Goal: Task Accomplishment & Management: Use online tool/utility

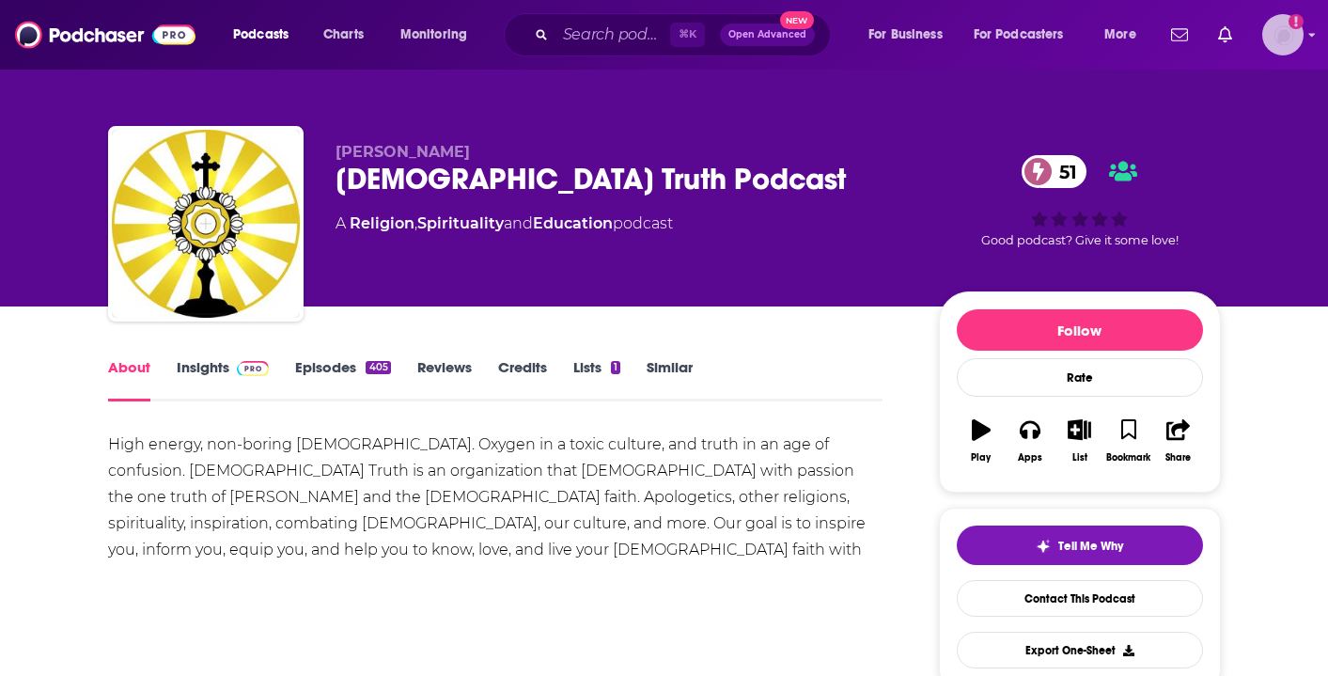
click at [1301, 43] on div "Logged in as antonettefrontgate" at bounding box center [1282, 34] width 41 height 41
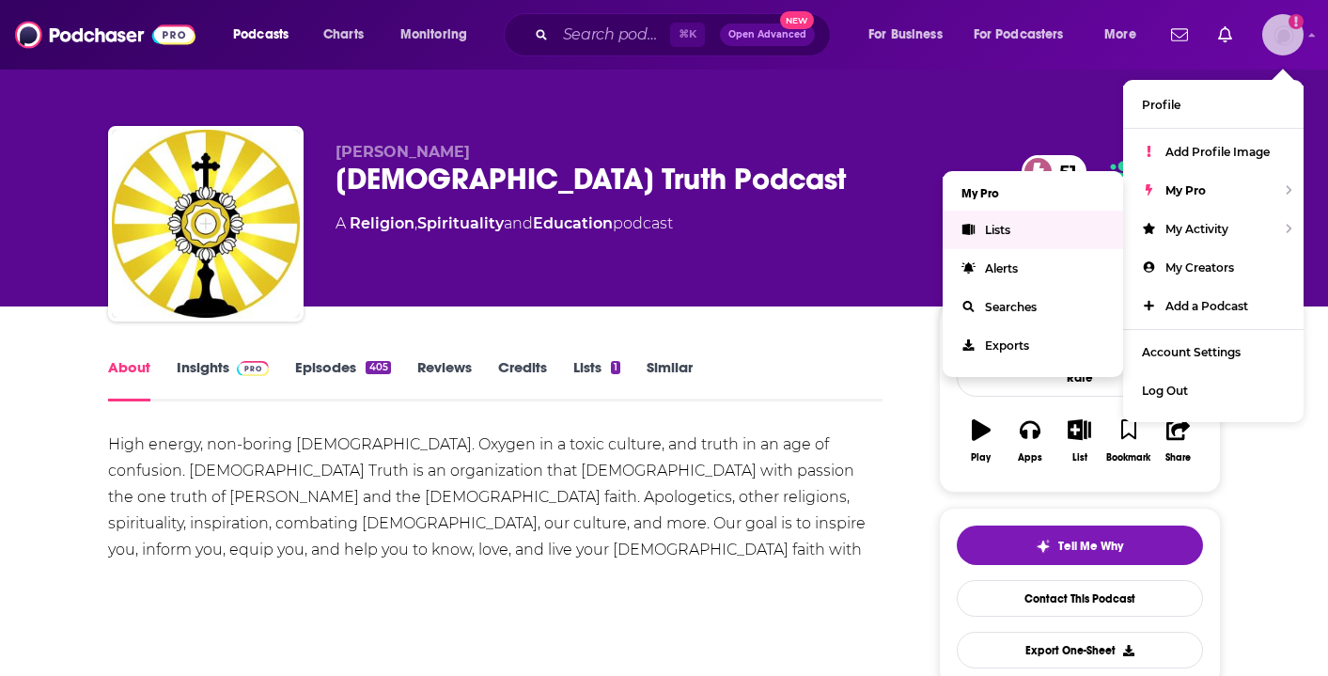
click at [1037, 241] on link "Lists" at bounding box center [1032, 229] width 180 height 39
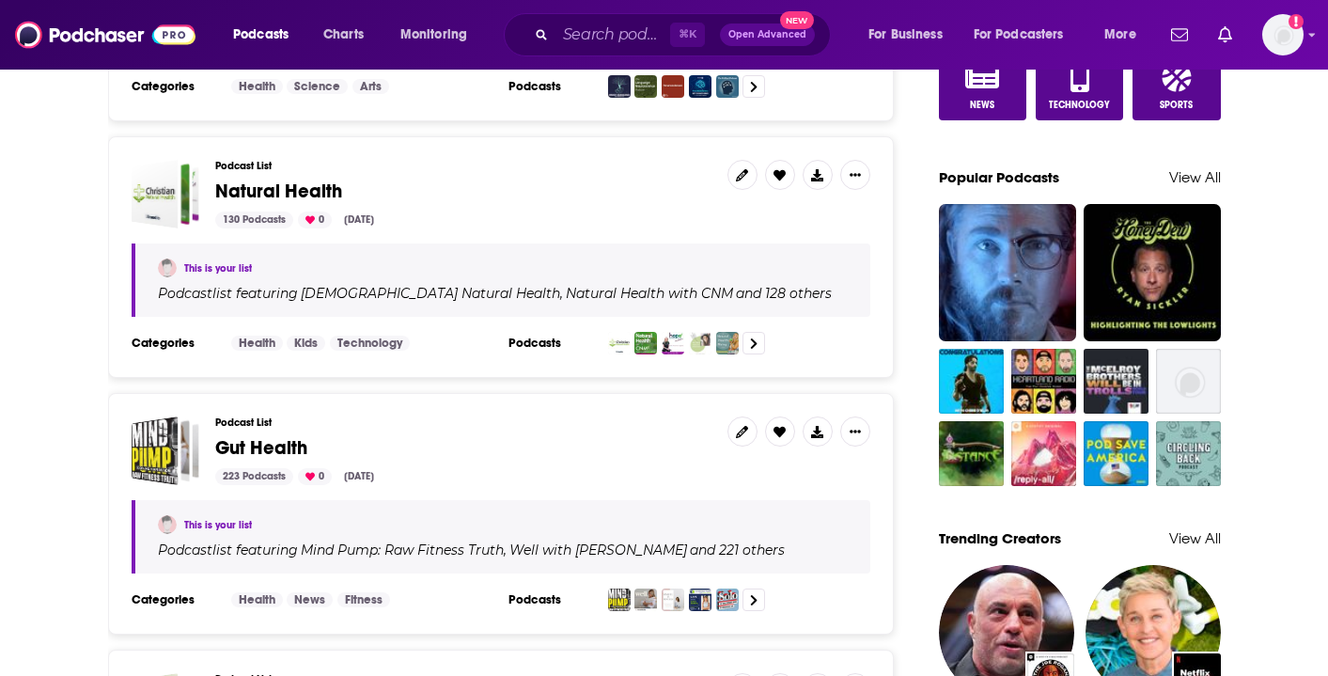
scroll to position [1346, 0]
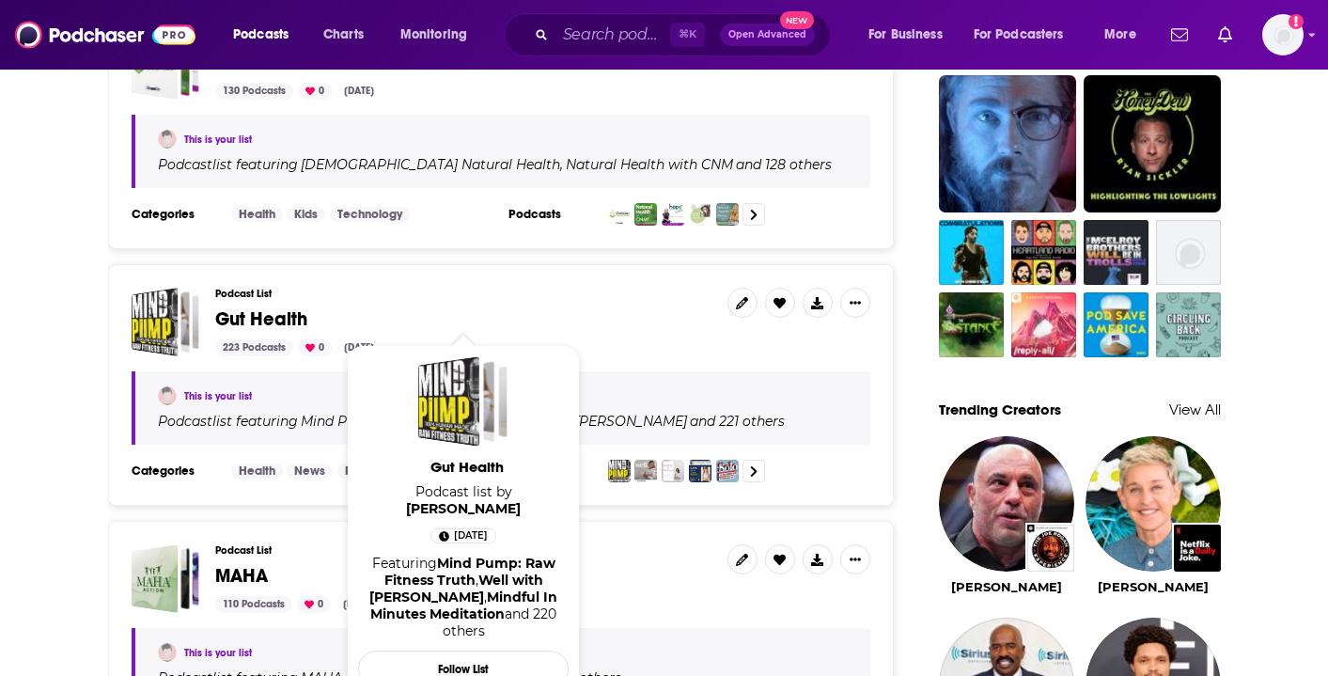
click at [260, 319] on span "Gut Health" at bounding box center [261, 318] width 92 height 23
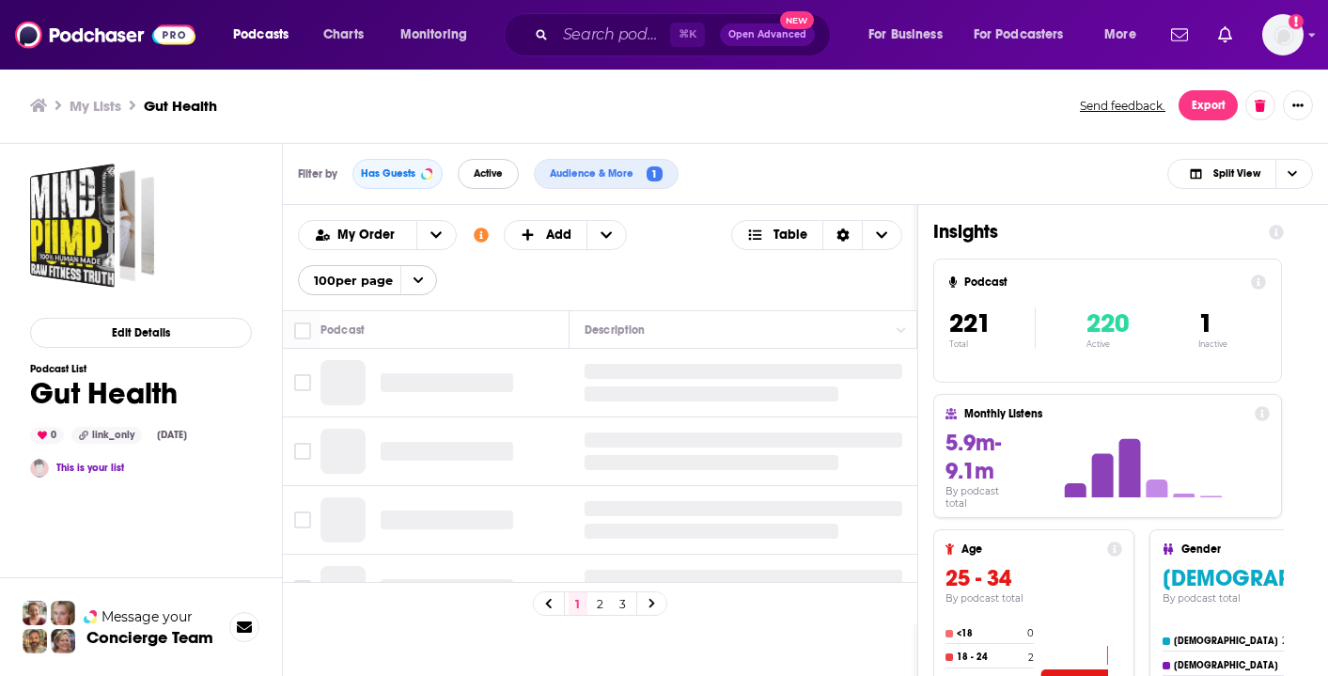
click at [485, 175] on span "Active" at bounding box center [488, 173] width 29 height 10
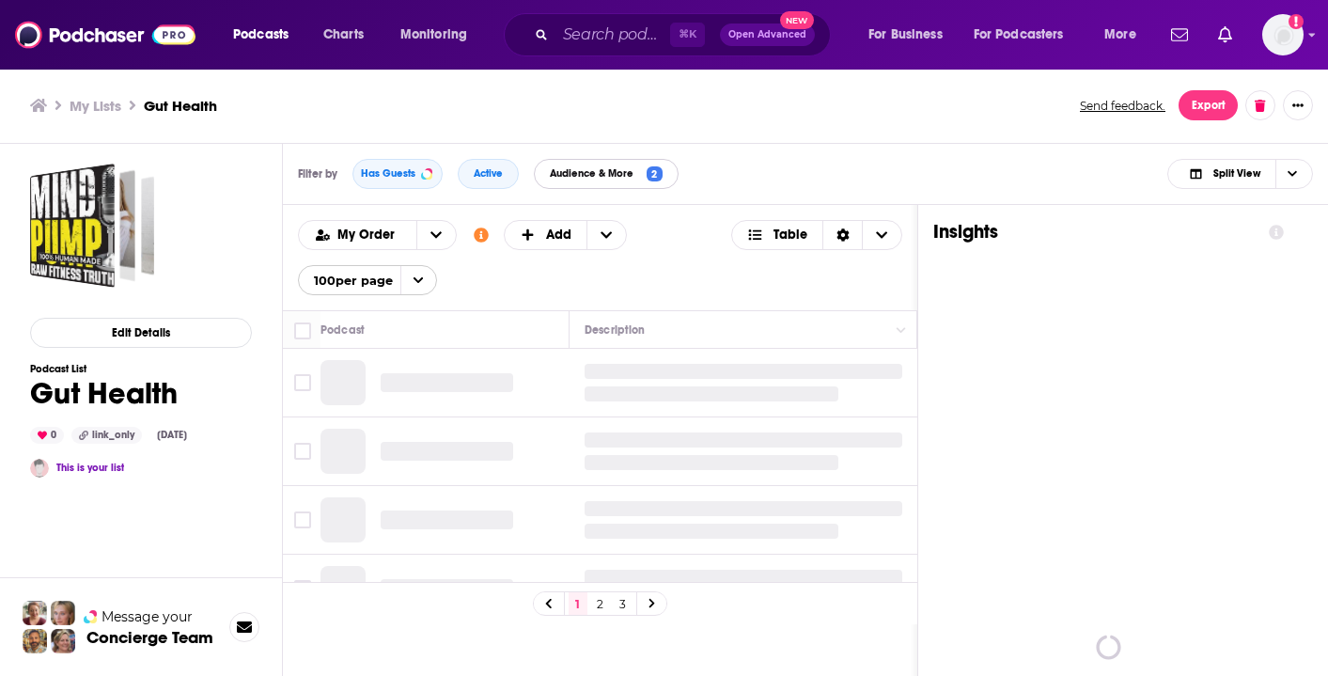
click at [628, 179] on span "Audience & More" at bounding box center [595, 173] width 91 height 10
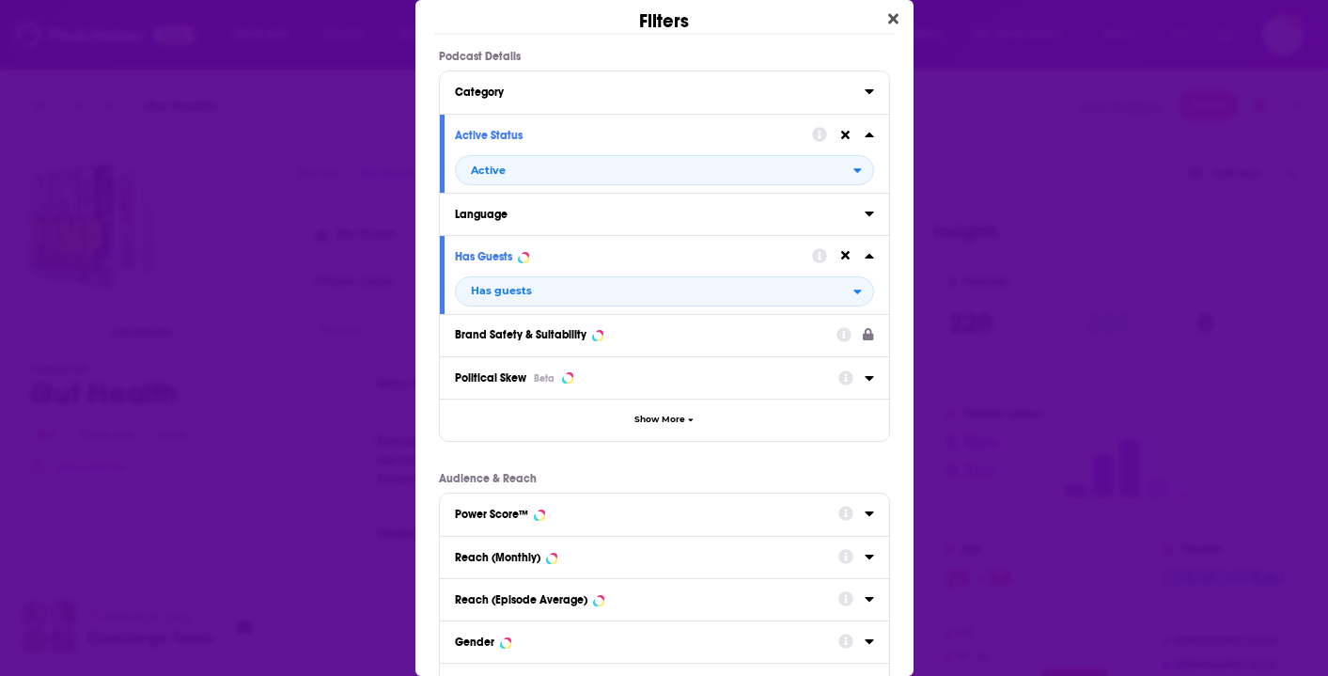
scroll to position [77, 0]
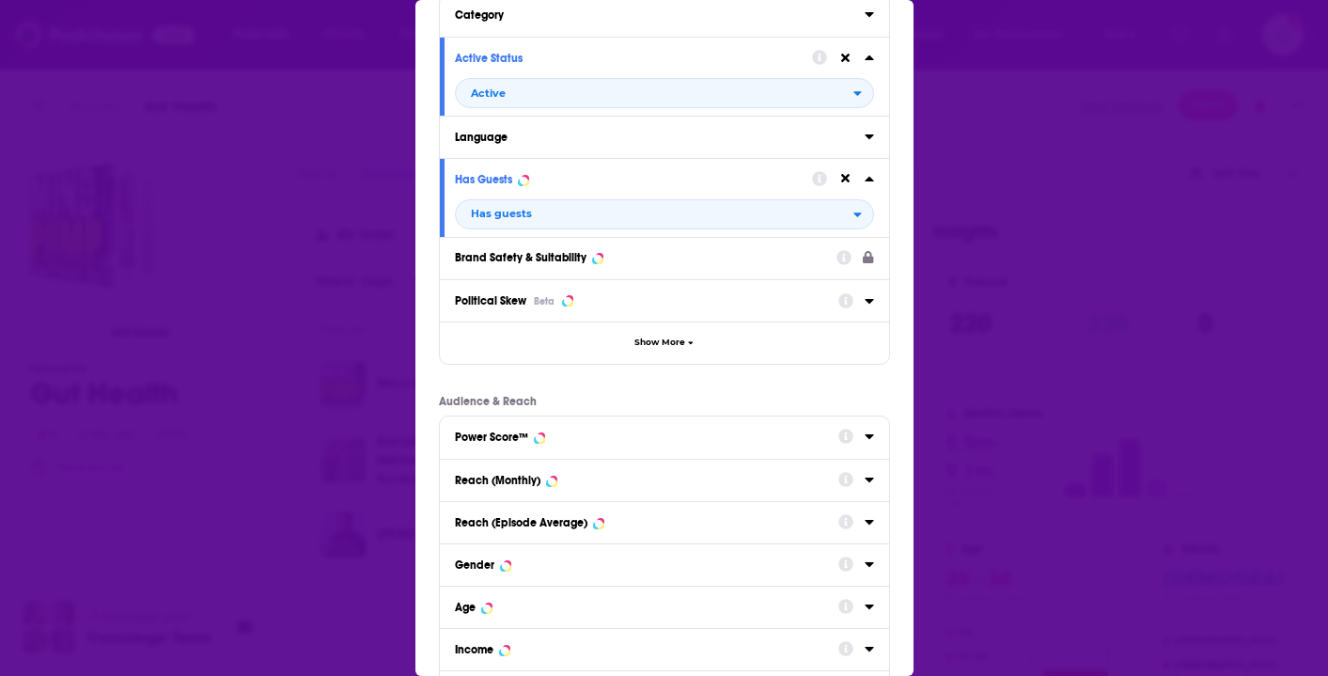
click at [606, 481] on div "Reach (Monthly)" at bounding box center [640, 480] width 371 height 13
click at [723, 519] on input "Dialog" at bounding box center [771, 514] width 205 height 30
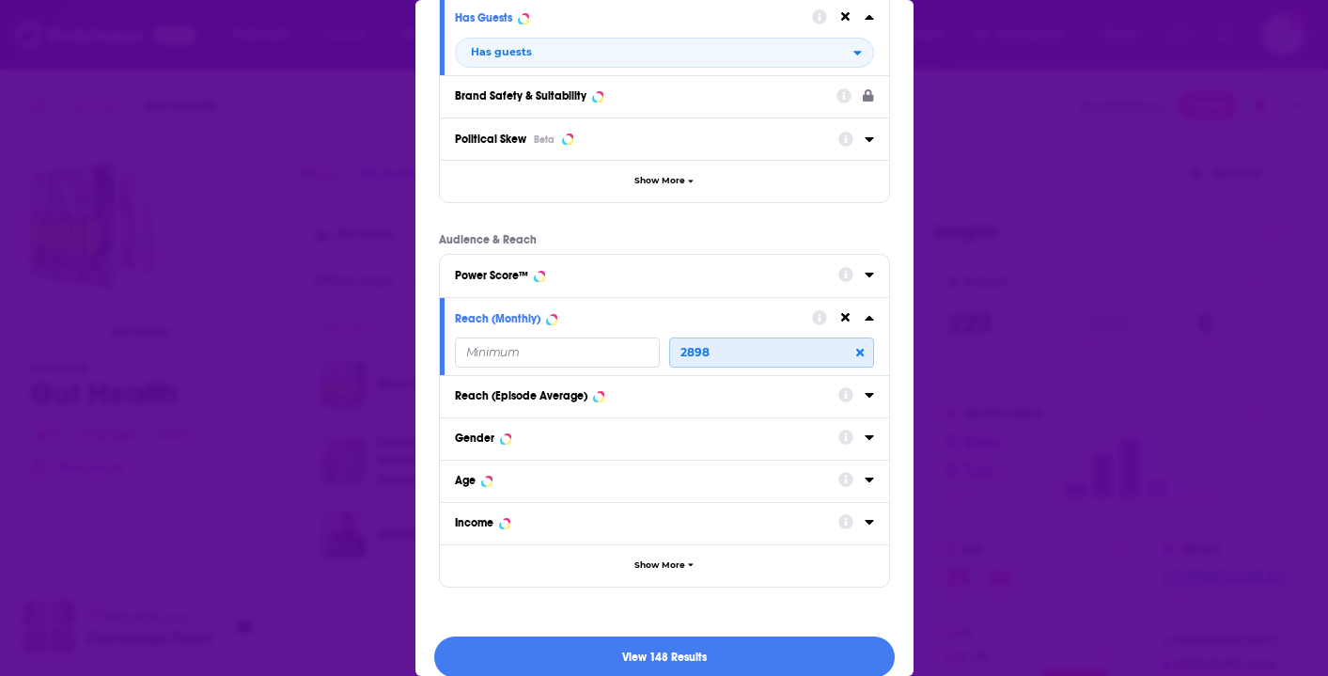
scroll to position [319, 0]
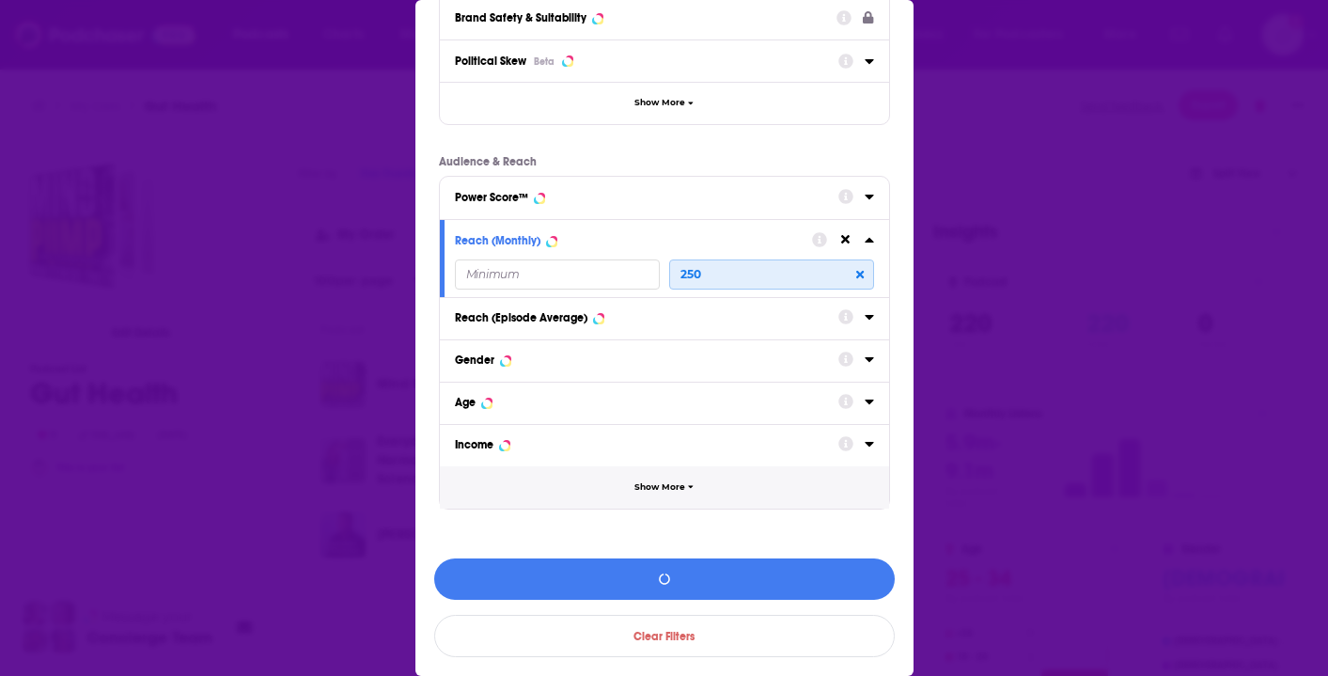
type input "2500"
click at [736, 587] on button "View 142 Results" at bounding box center [664, 579] width 460 height 42
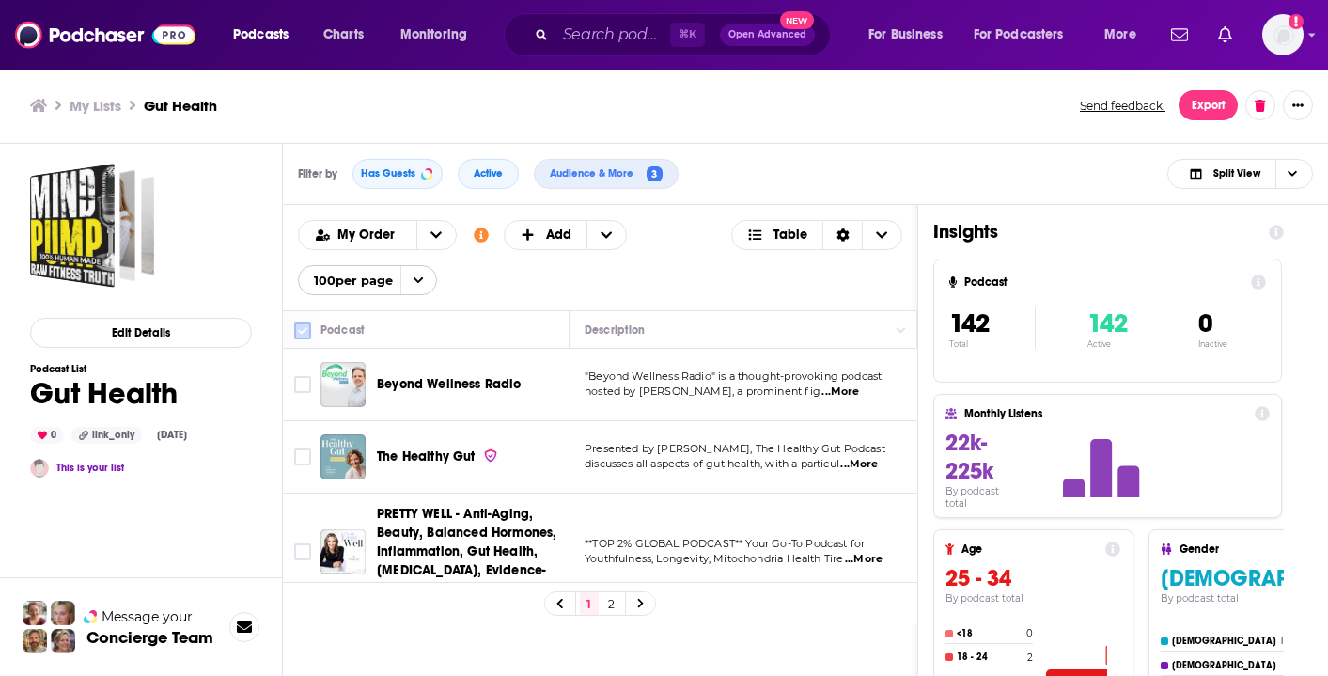
click at [303, 332] on input "Toggle select all" at bounding box center [302, 330] width 17 height 17
checkbox input "true"
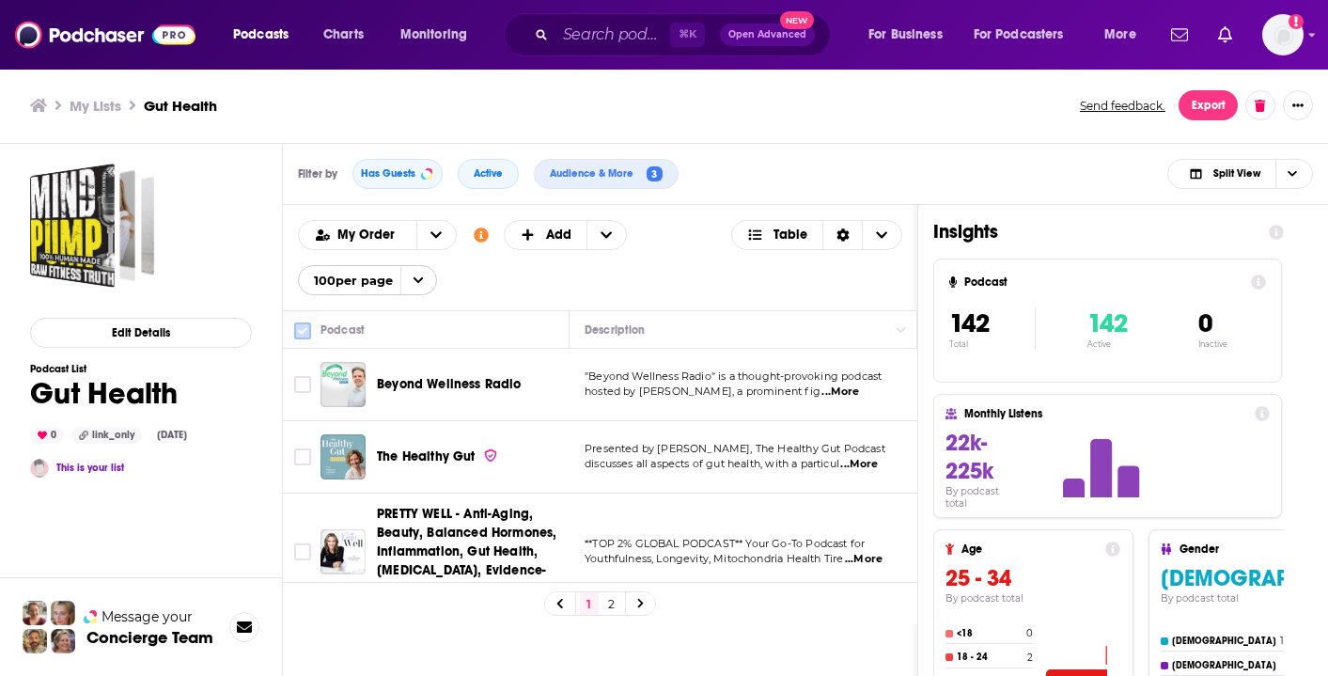
checkbox input "true"
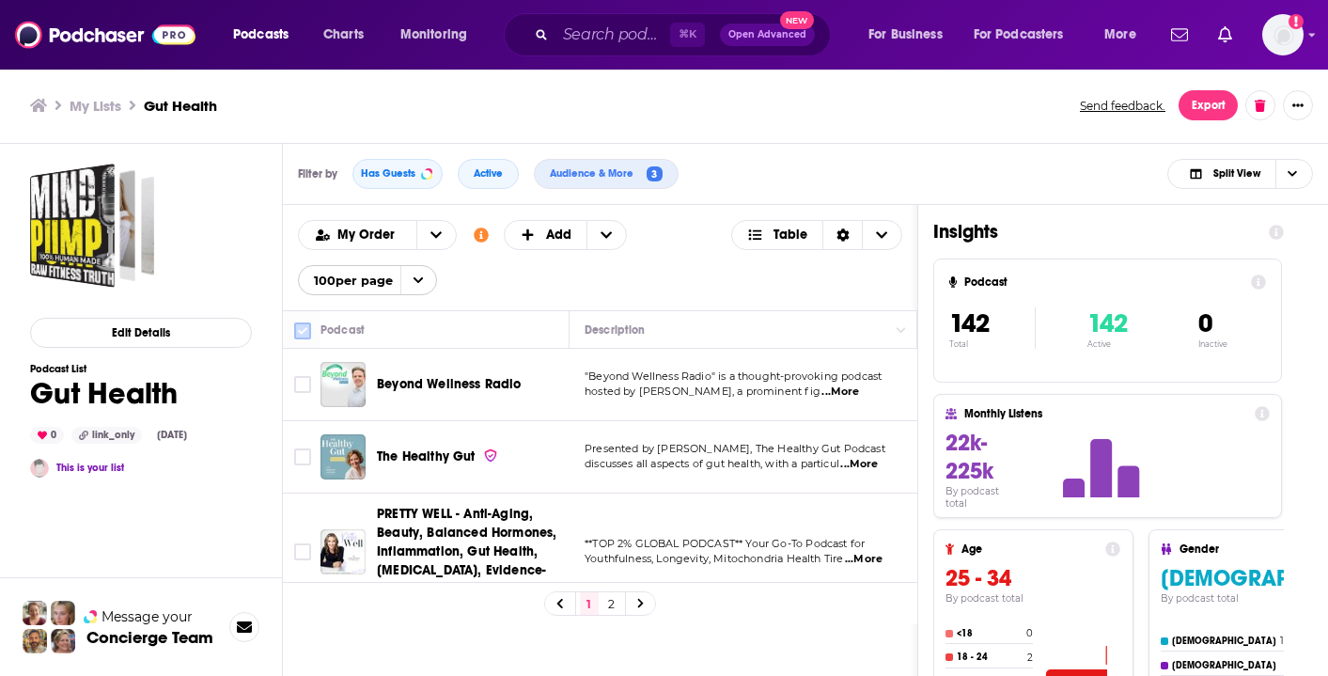
checkbox input "true"
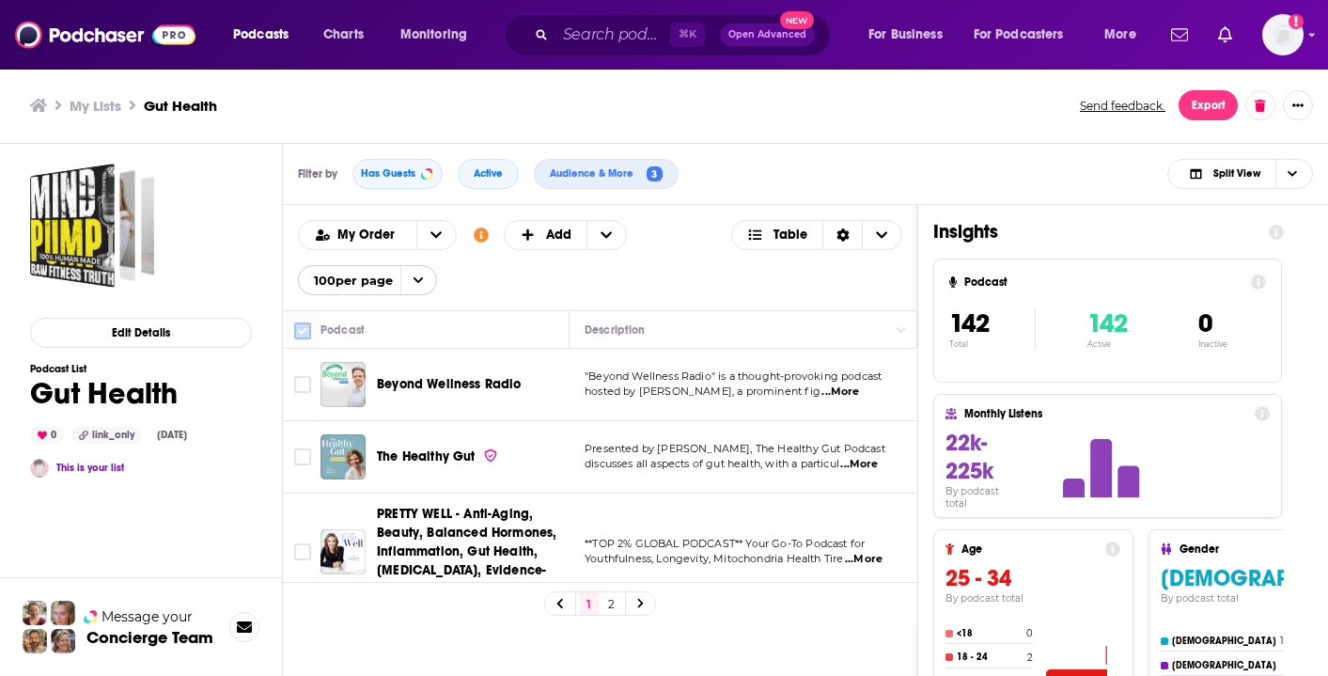
checkbox input "true"
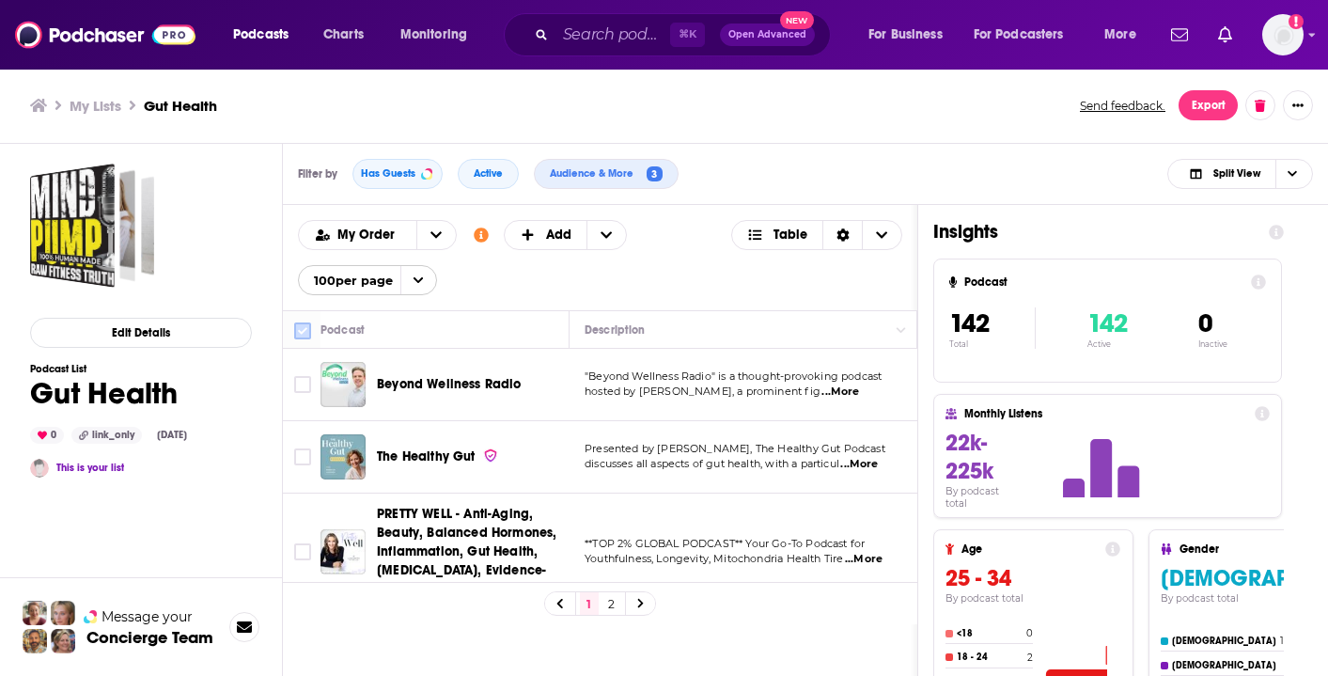
checkbox input "true"
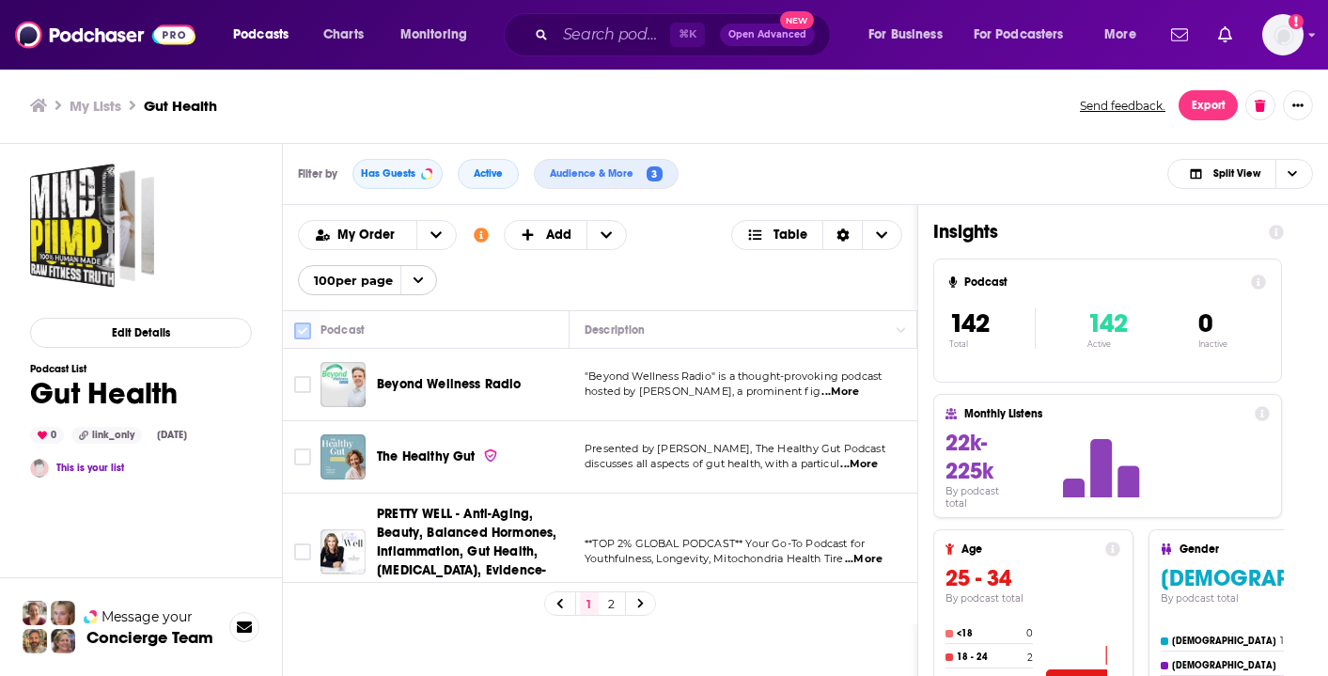
checkbox input "true"
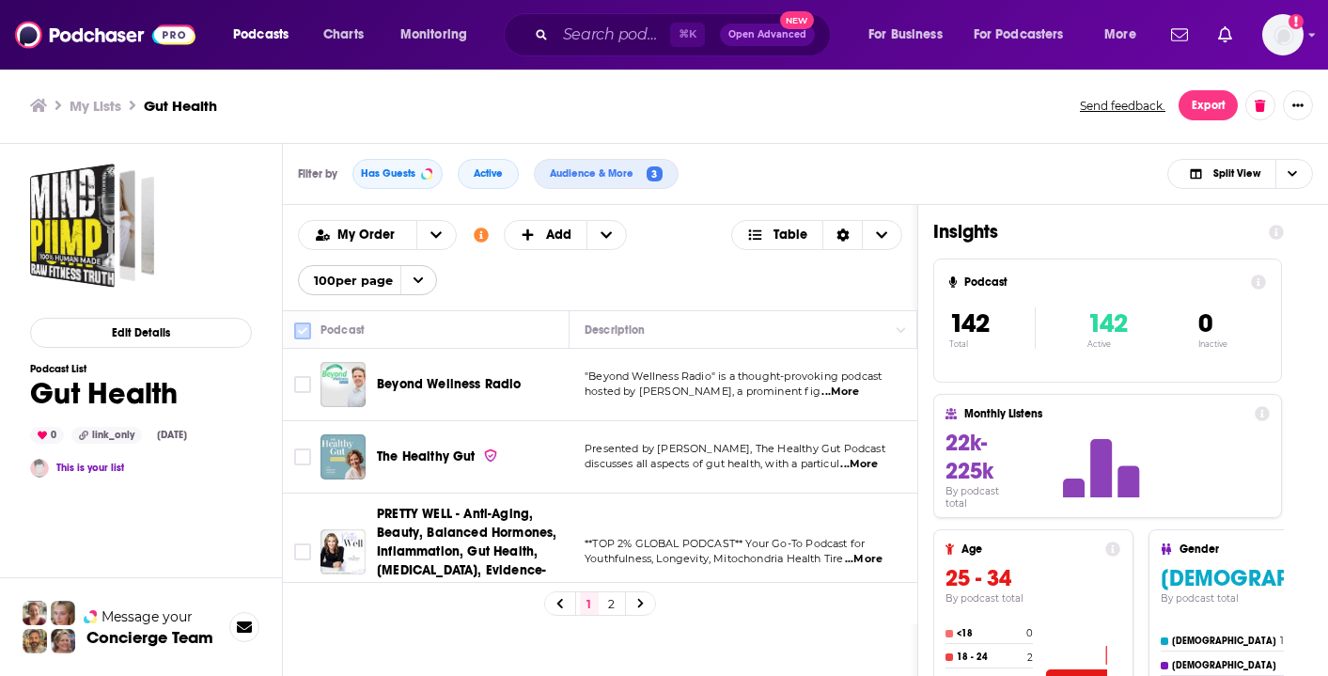
checkbox input "true"
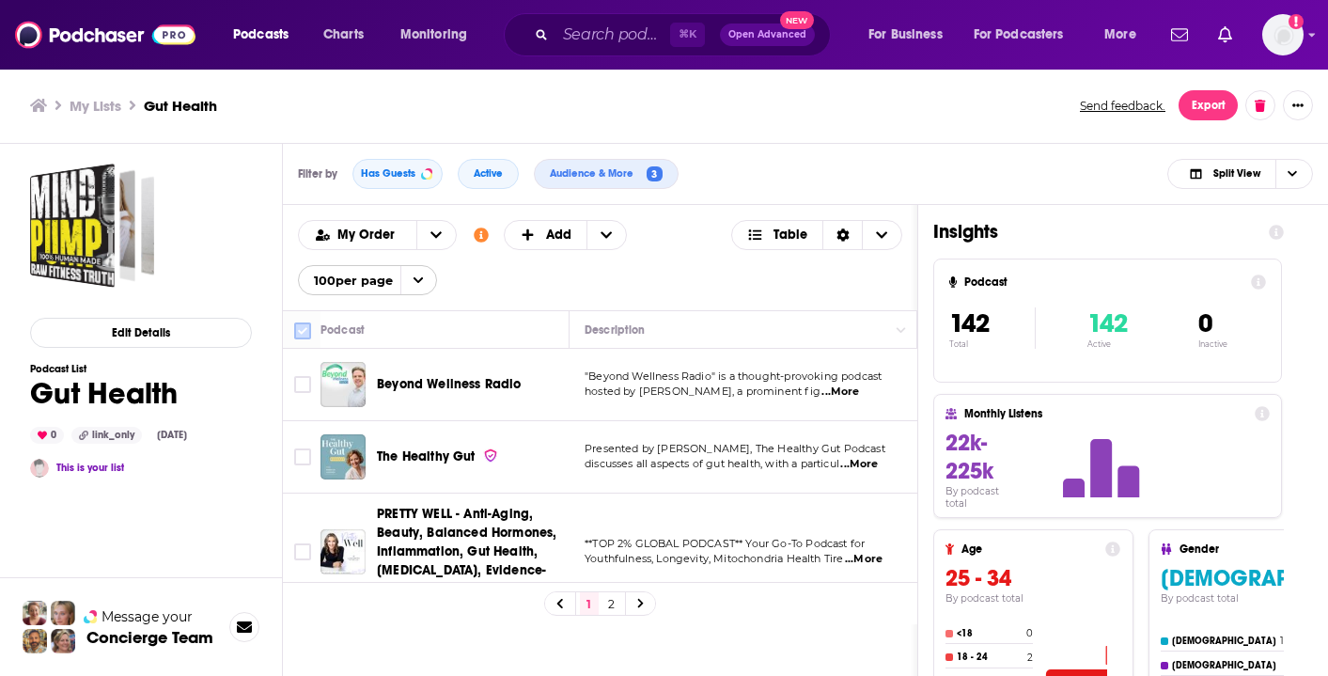
checkbox input "true"
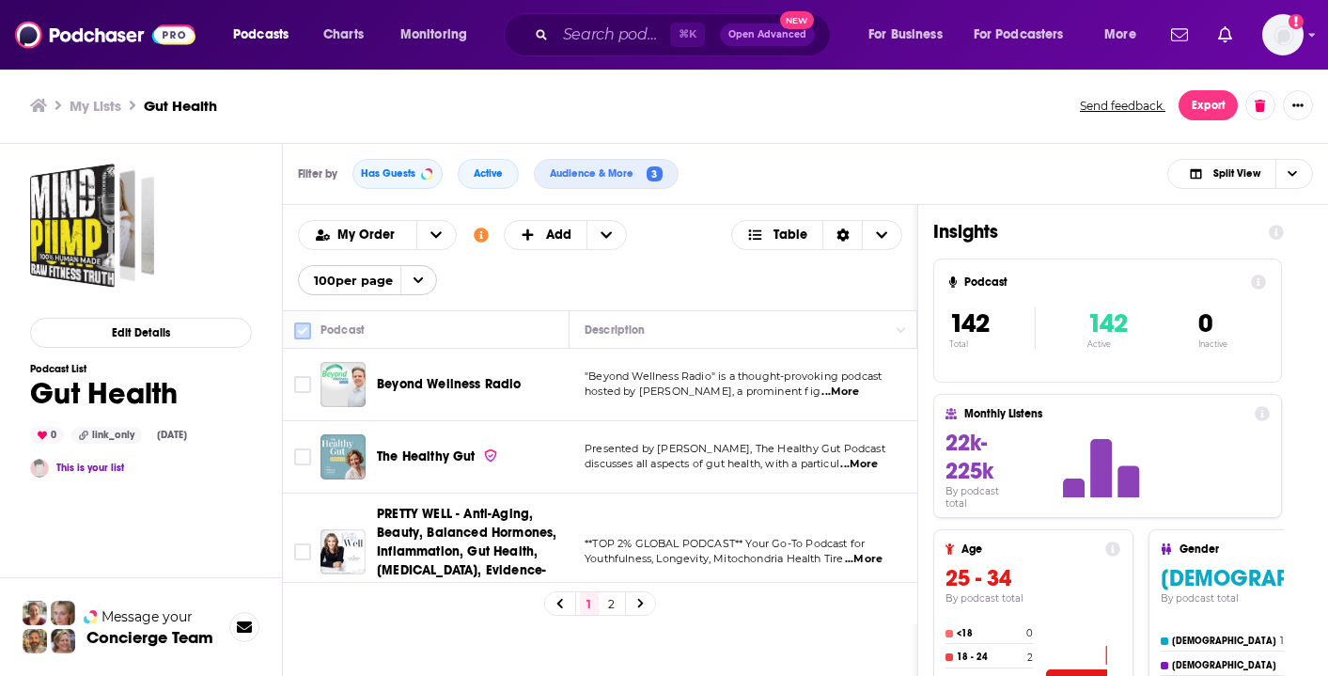
checkbox input "true"
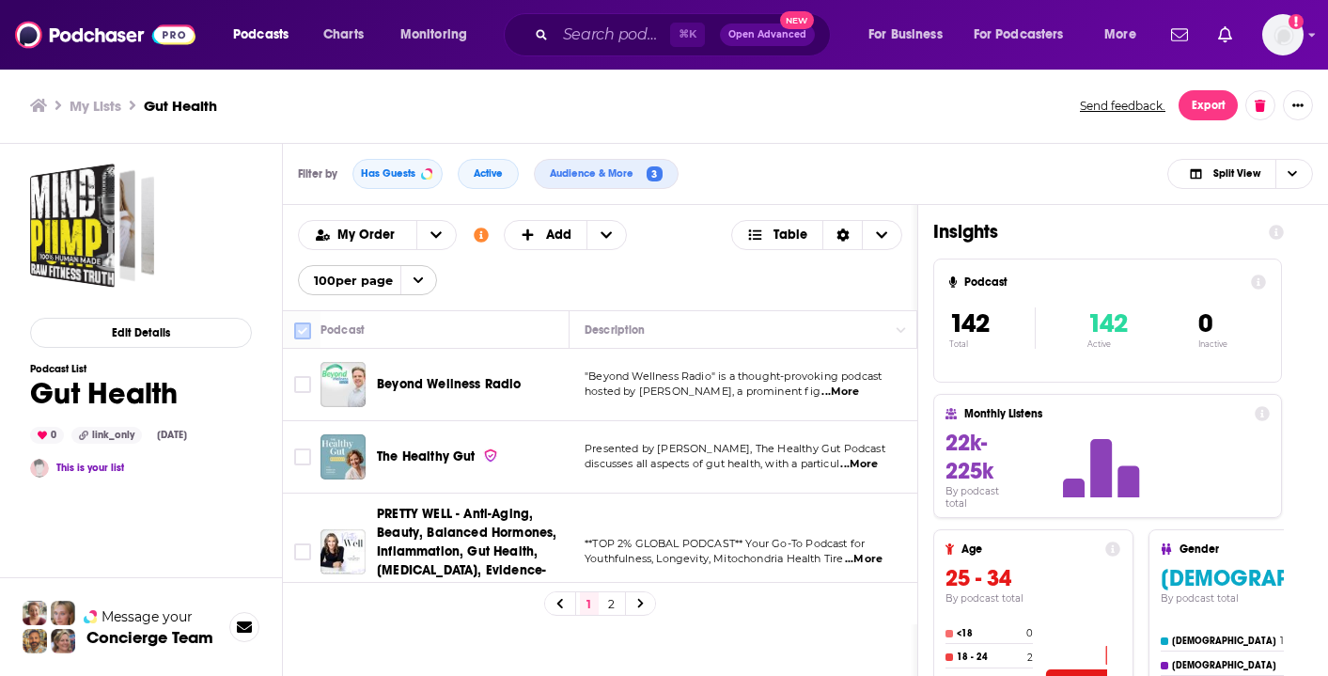
checkbox input "true"
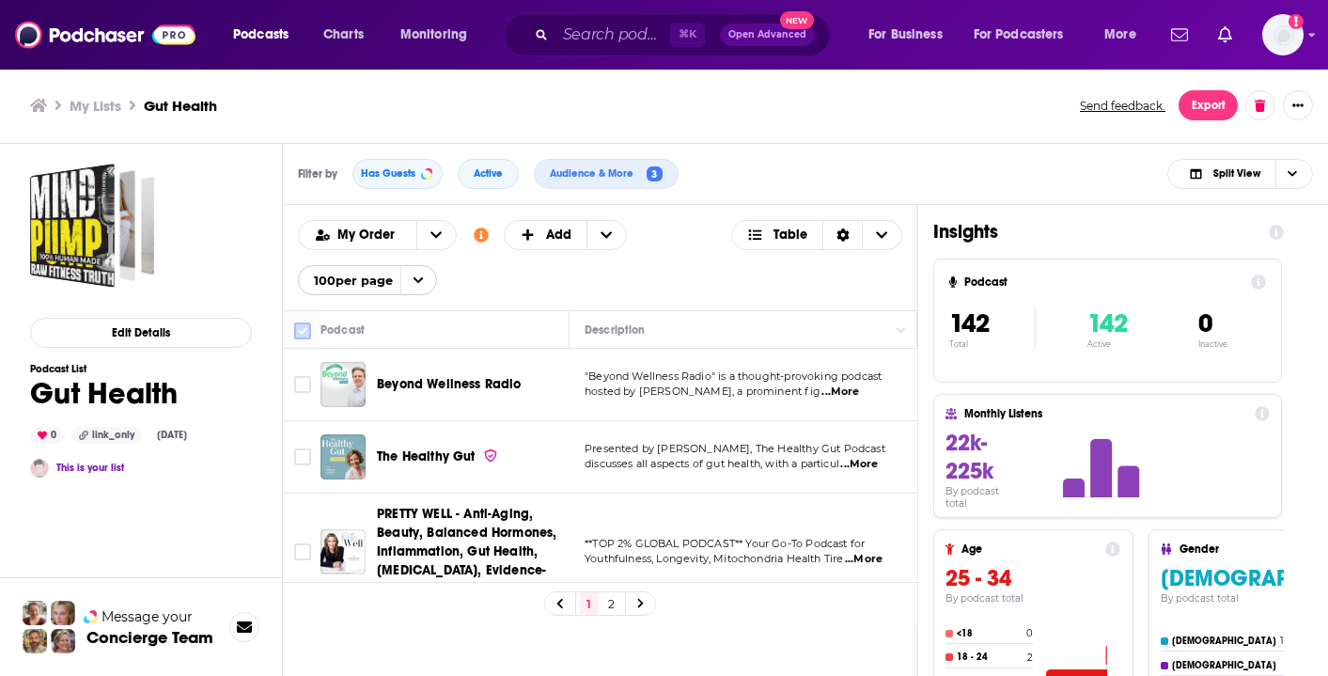
checkbox input "true"
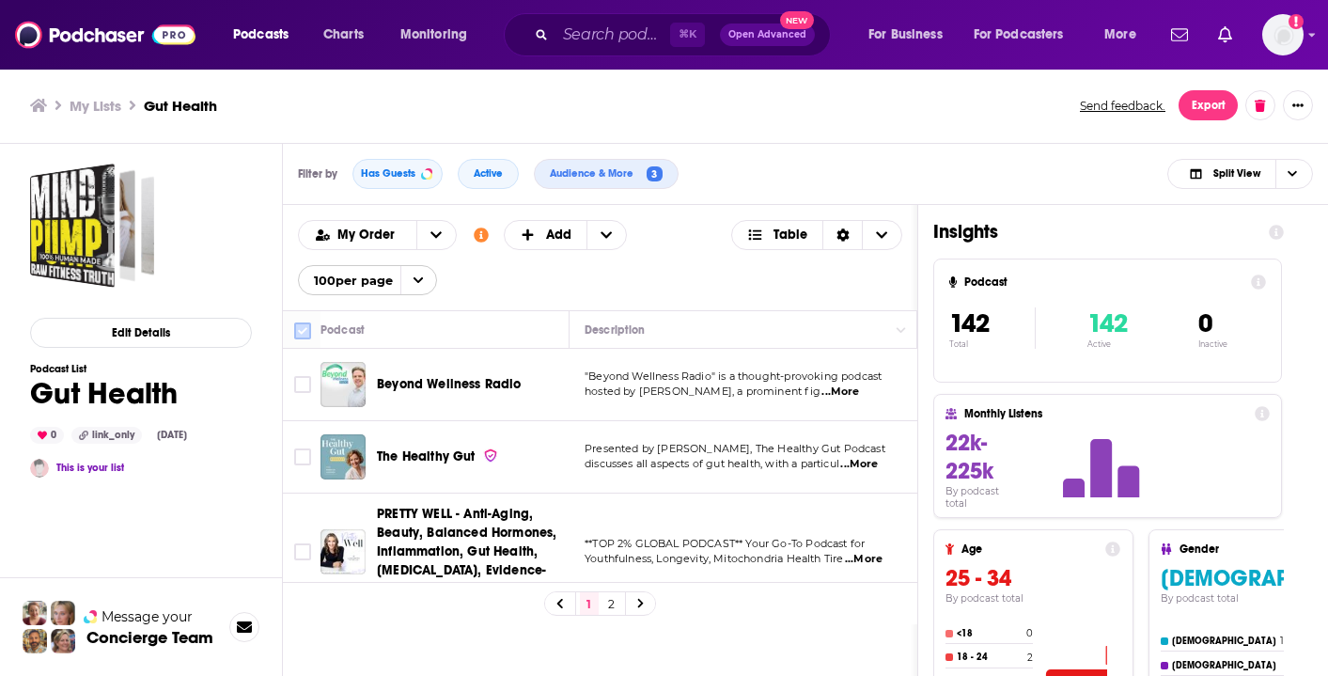
checkbox input "true"
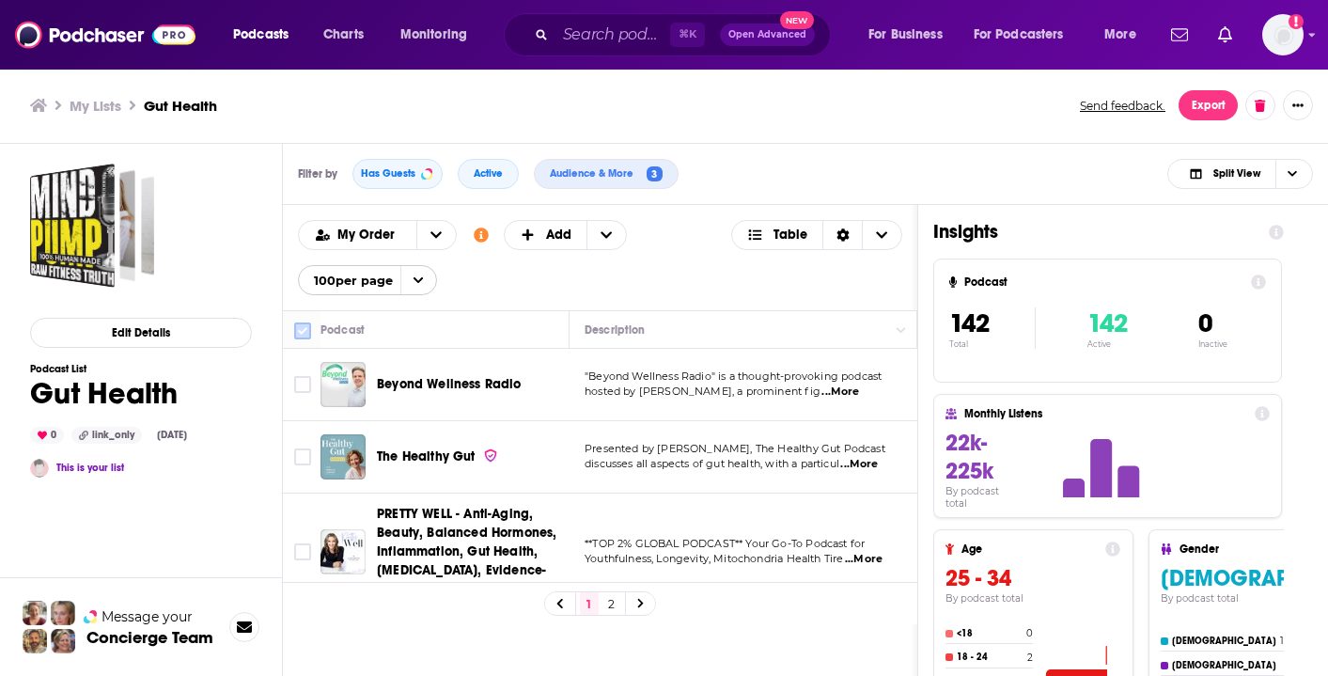
checkbox input "true"
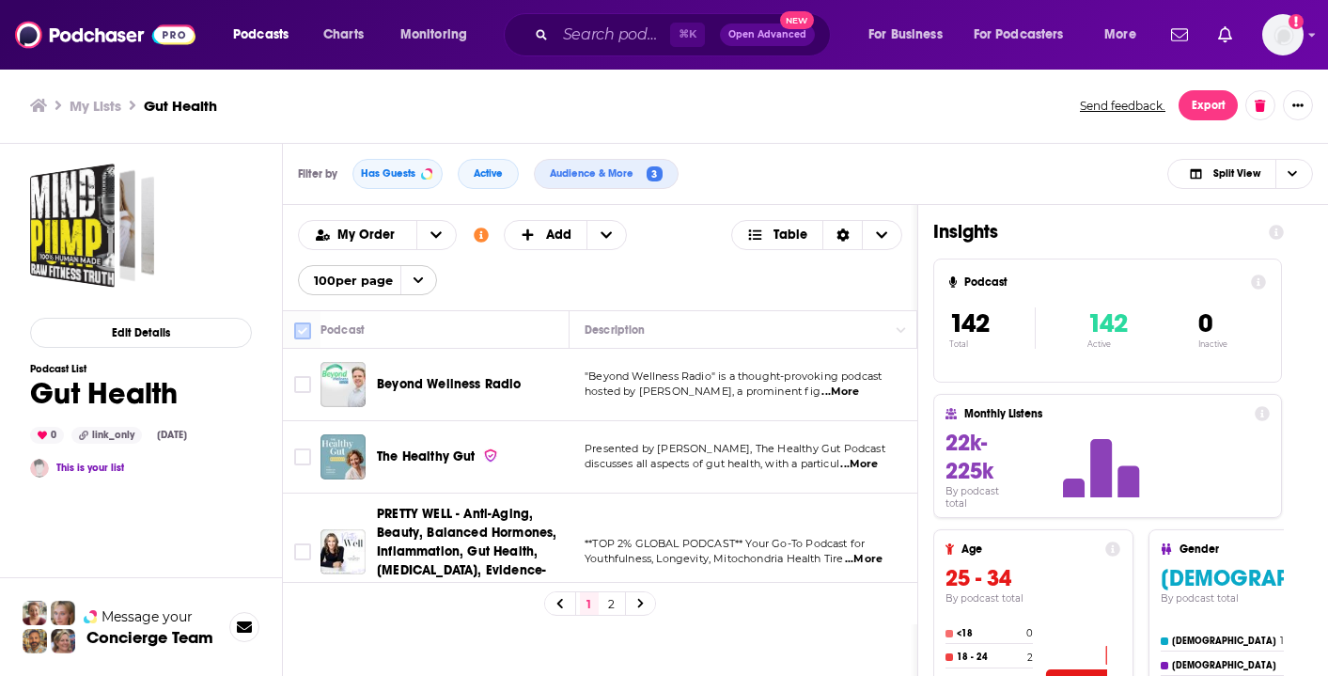
checkbox input "true"
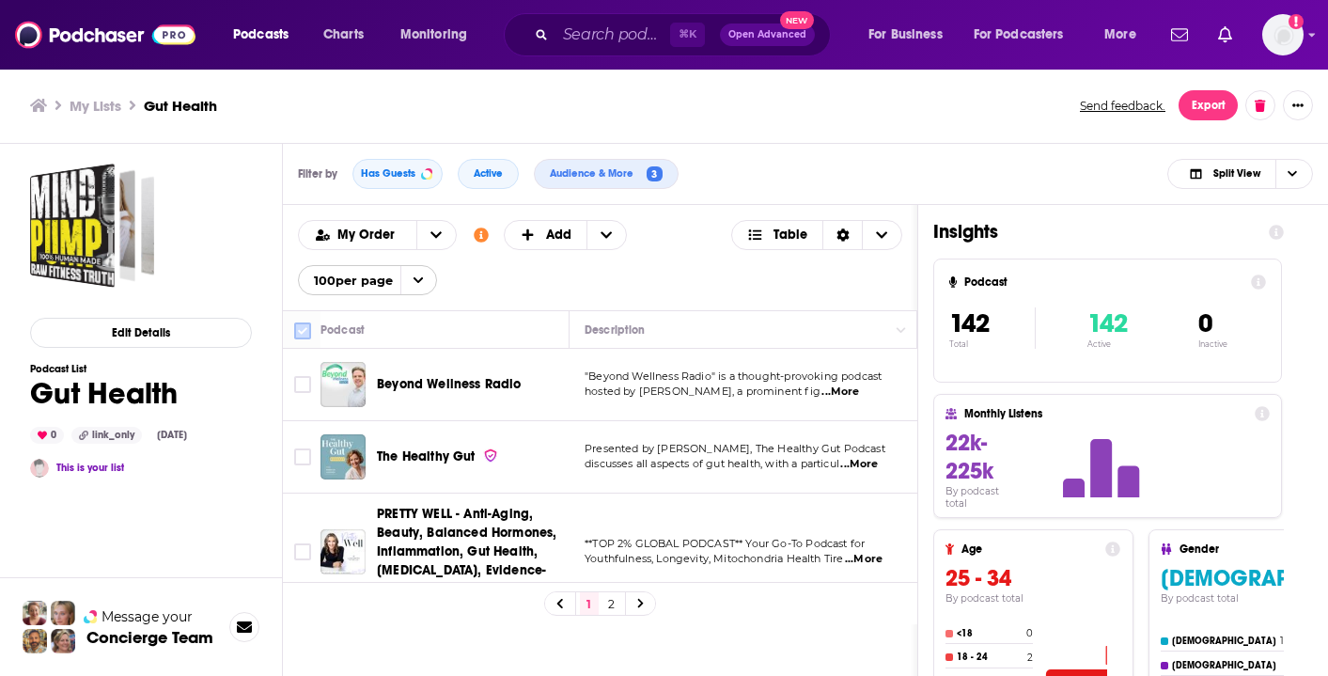
checkbox input "true"
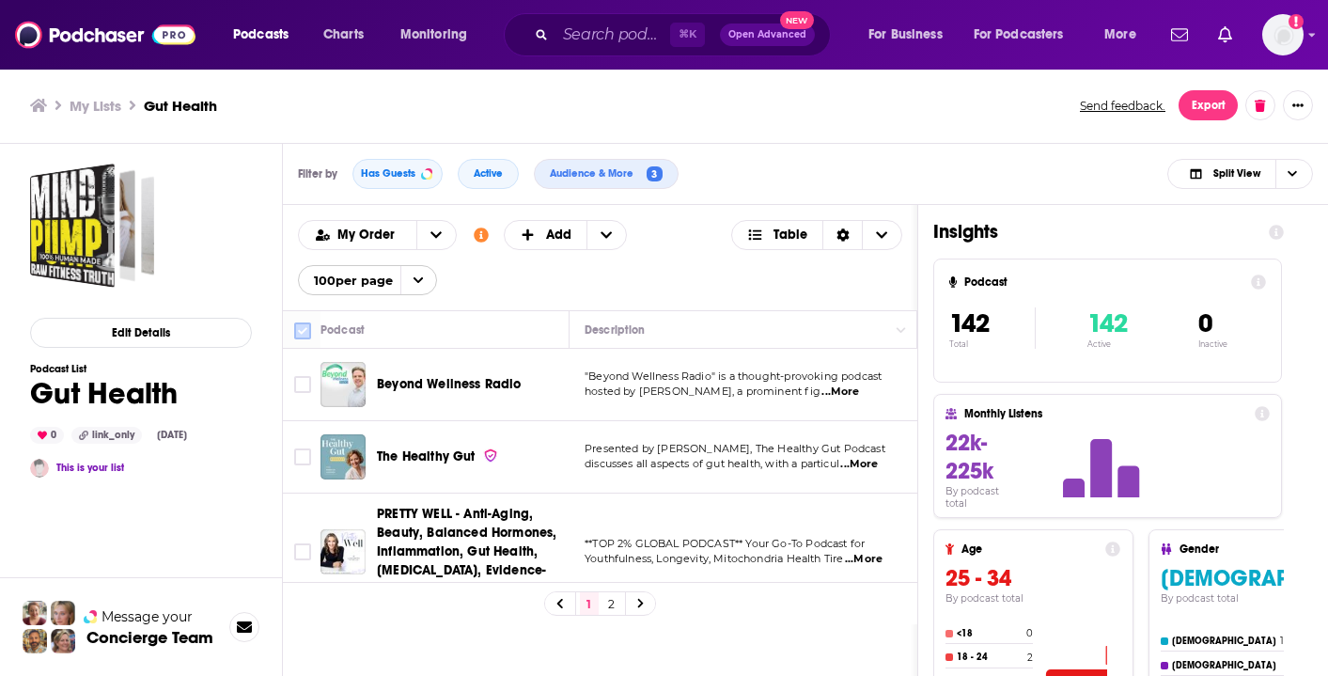
checkbox input "true"
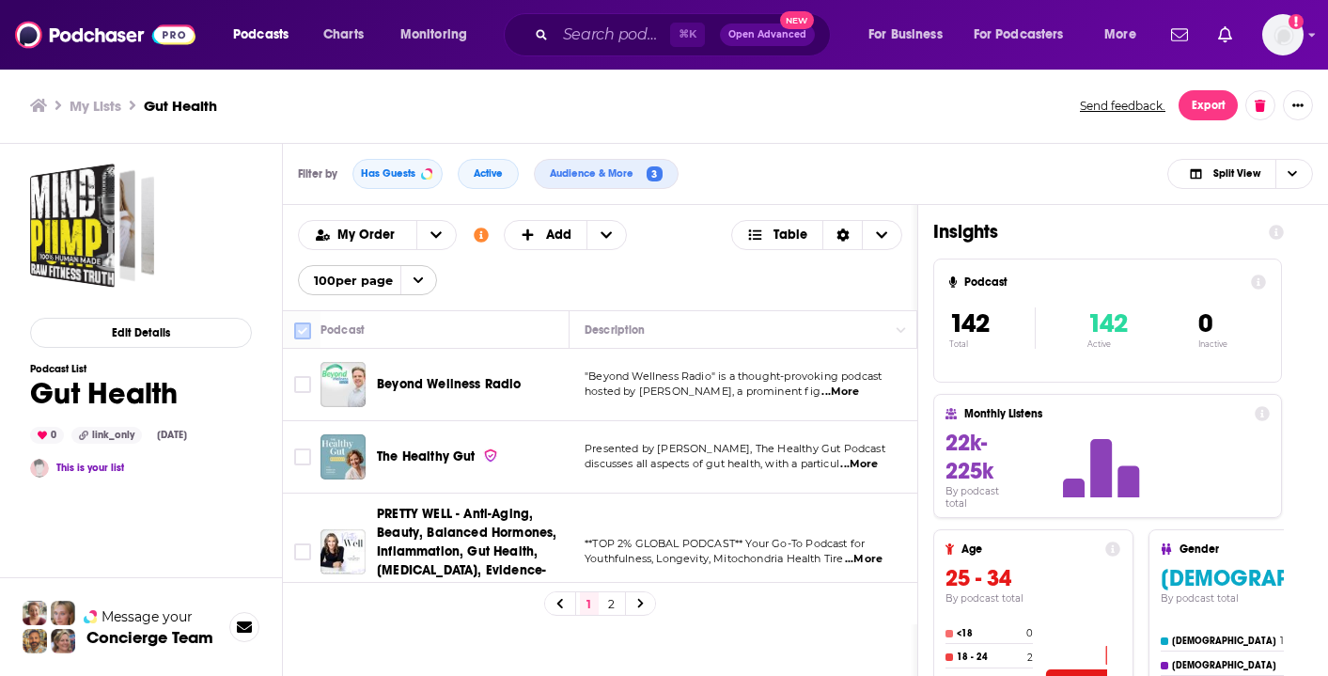
checkbox input "true"
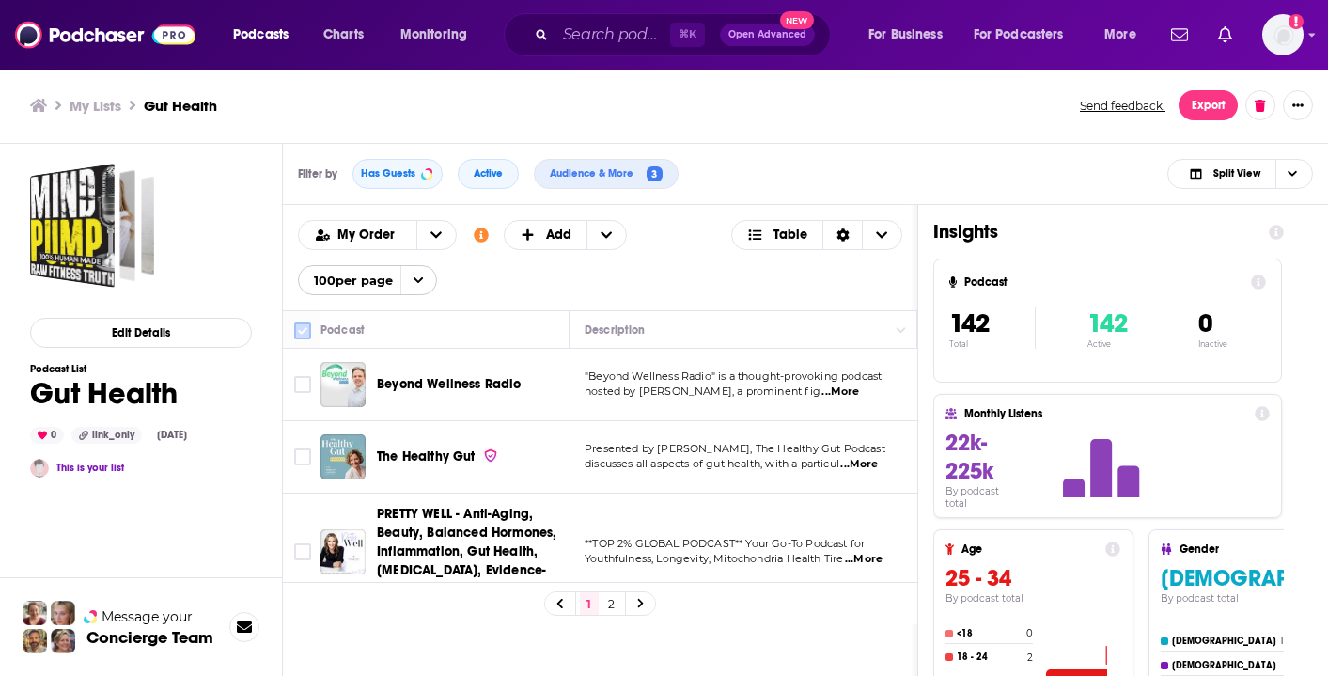
checkbox input "true"
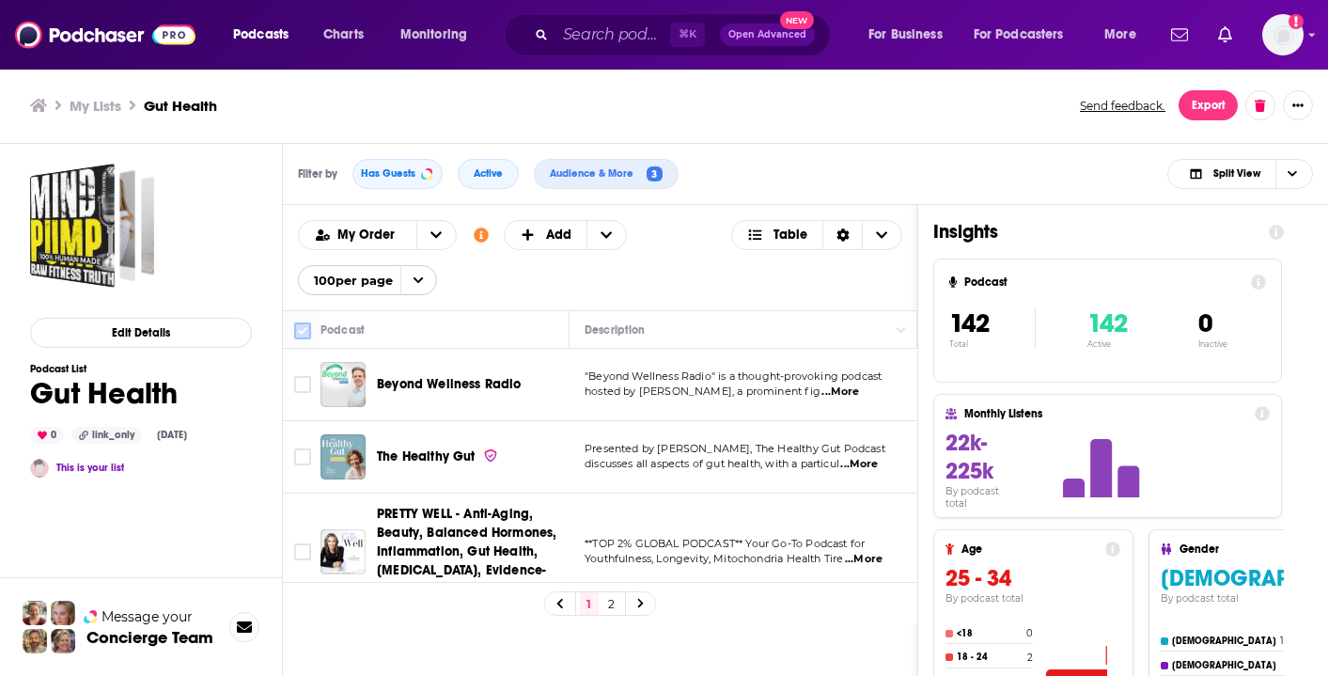
checkbox input "true"
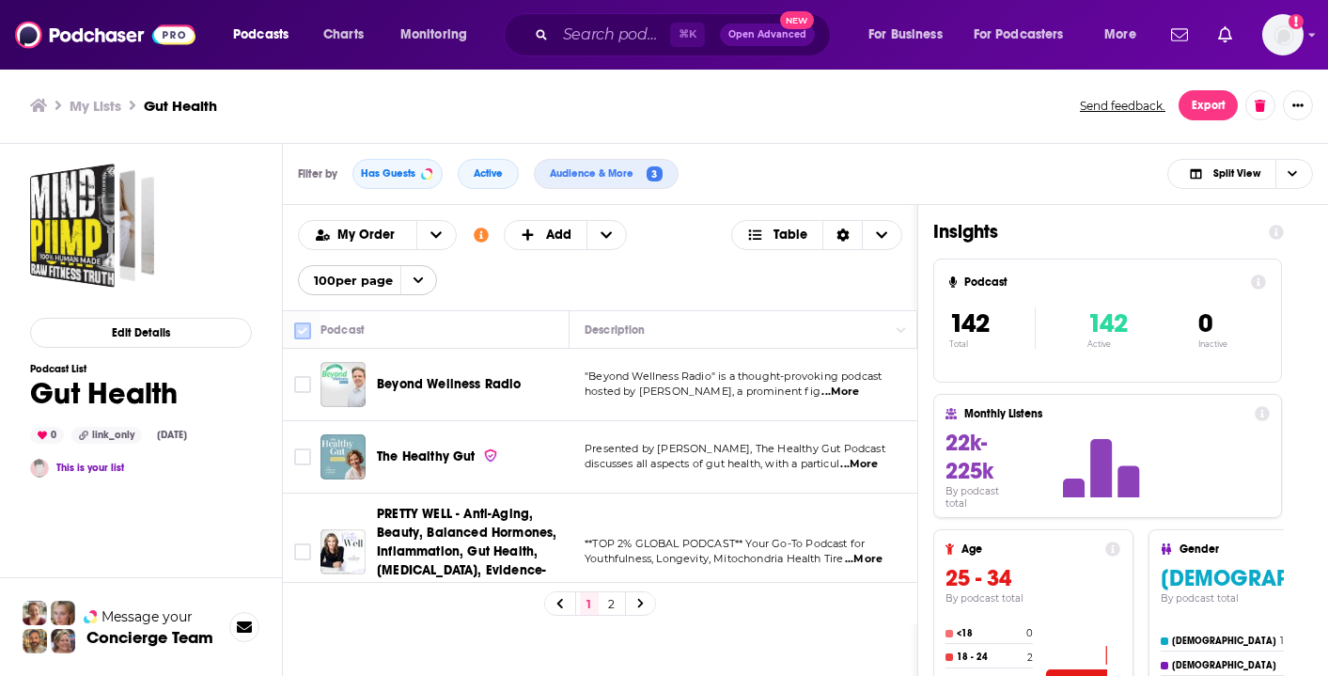
checkbox input "true"
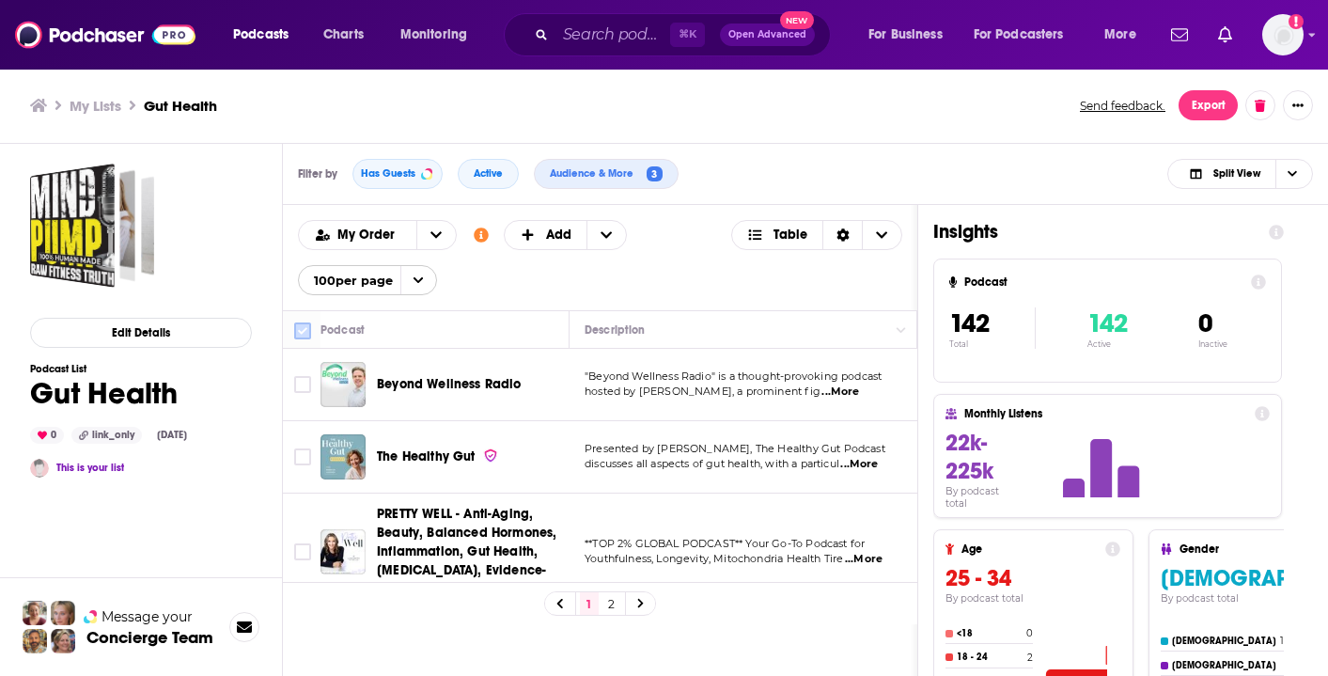
checkbox input "true"
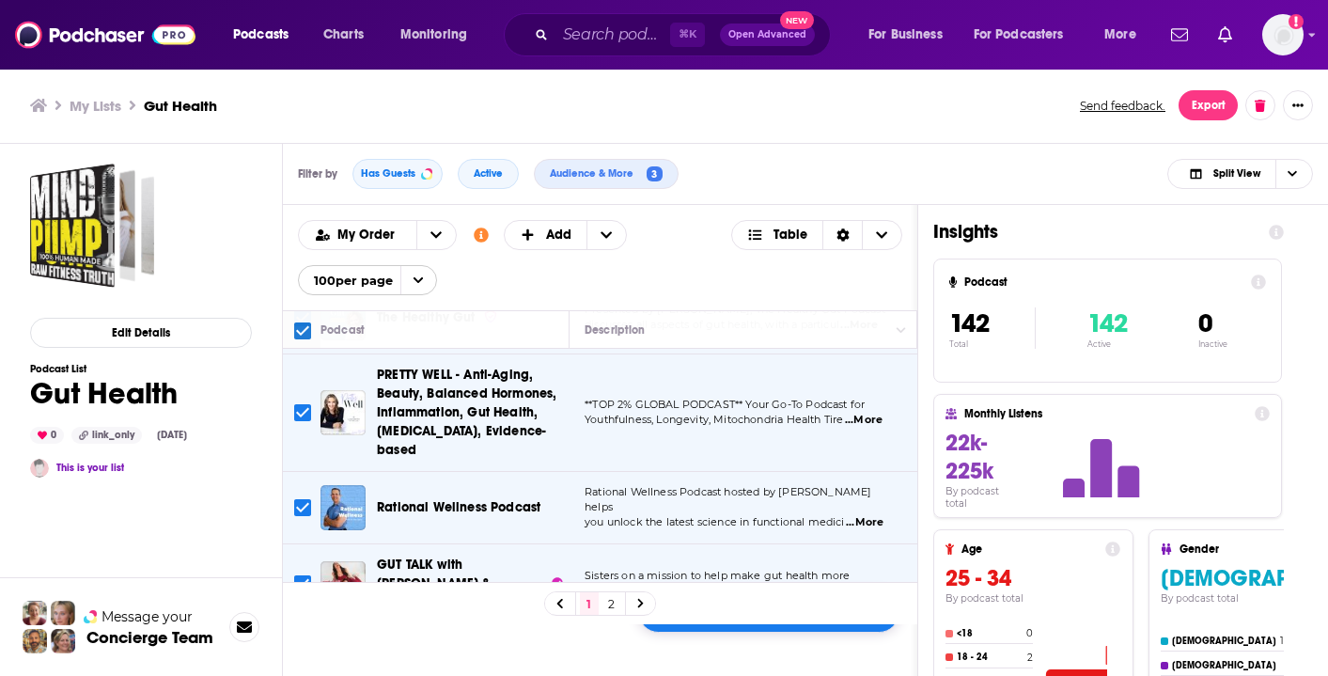
scroll to position [141, 0]
click at [729, 629] on div "100 selected Add to List" at bounding box center [768, 612] width 261 height 40
click at [603, 234] on icon "+ Add" at bounding box center [605, 234] width 11 height 13
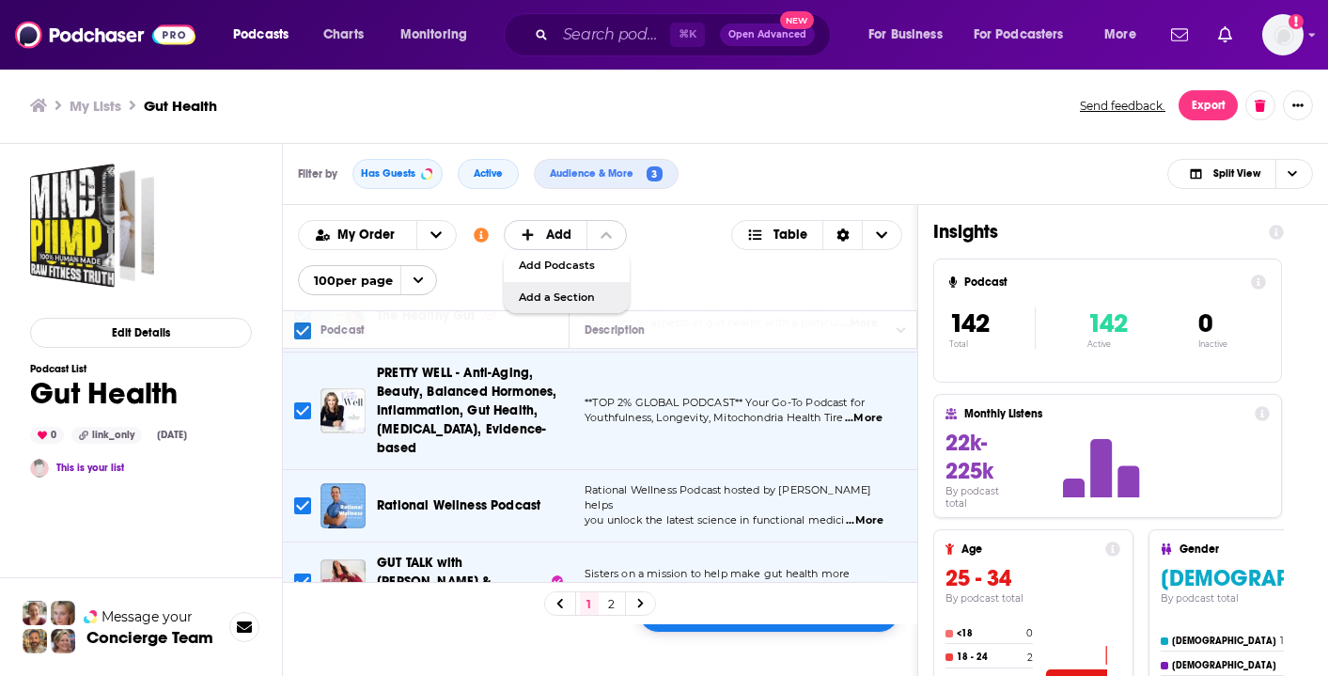
click at [576, 308] on div "Add a Section" at bounding box center [567, 298] width 126 height 32
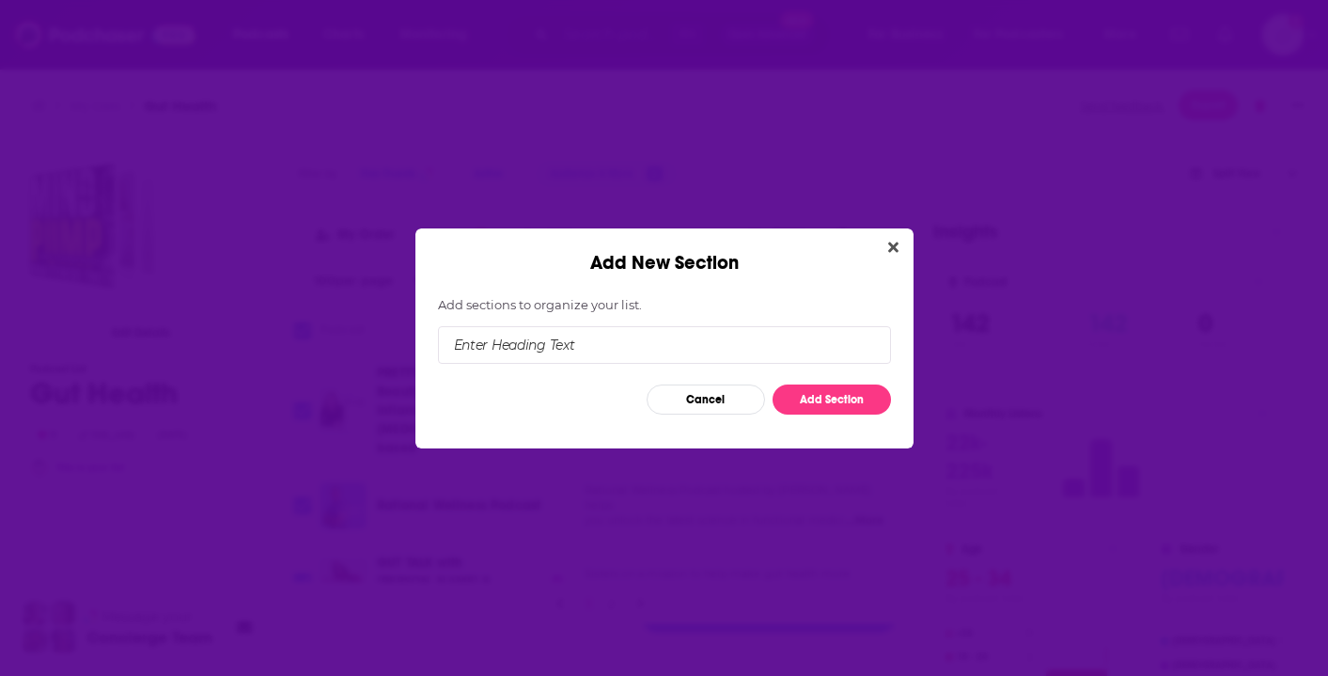
click at [684, 347] on input "Add New Section" at bounding box center [664, 345] width 453 height 38
type input "Gut Health (3k below)"
click at [815, 393] on button "Add Section" at bounding box center [831, 399] width 118 height 30
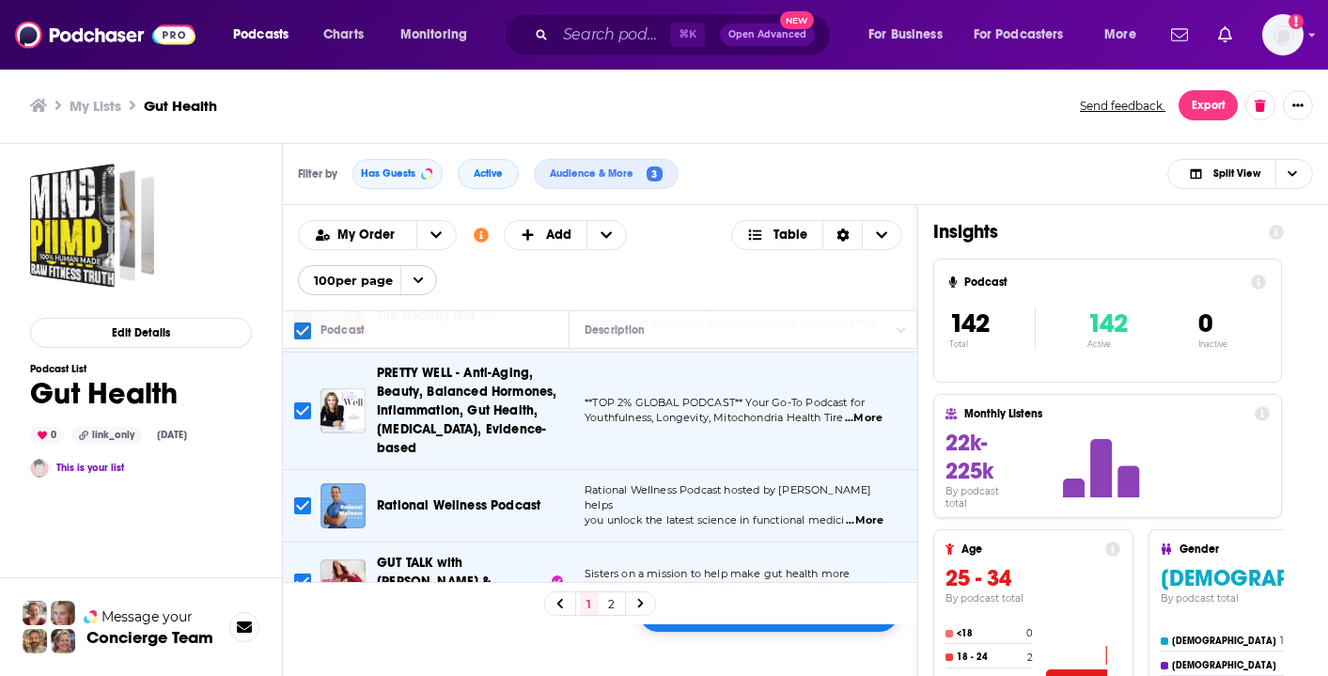
click at [645, 606] on link at bounding box center [641, 603] width 30 height 22
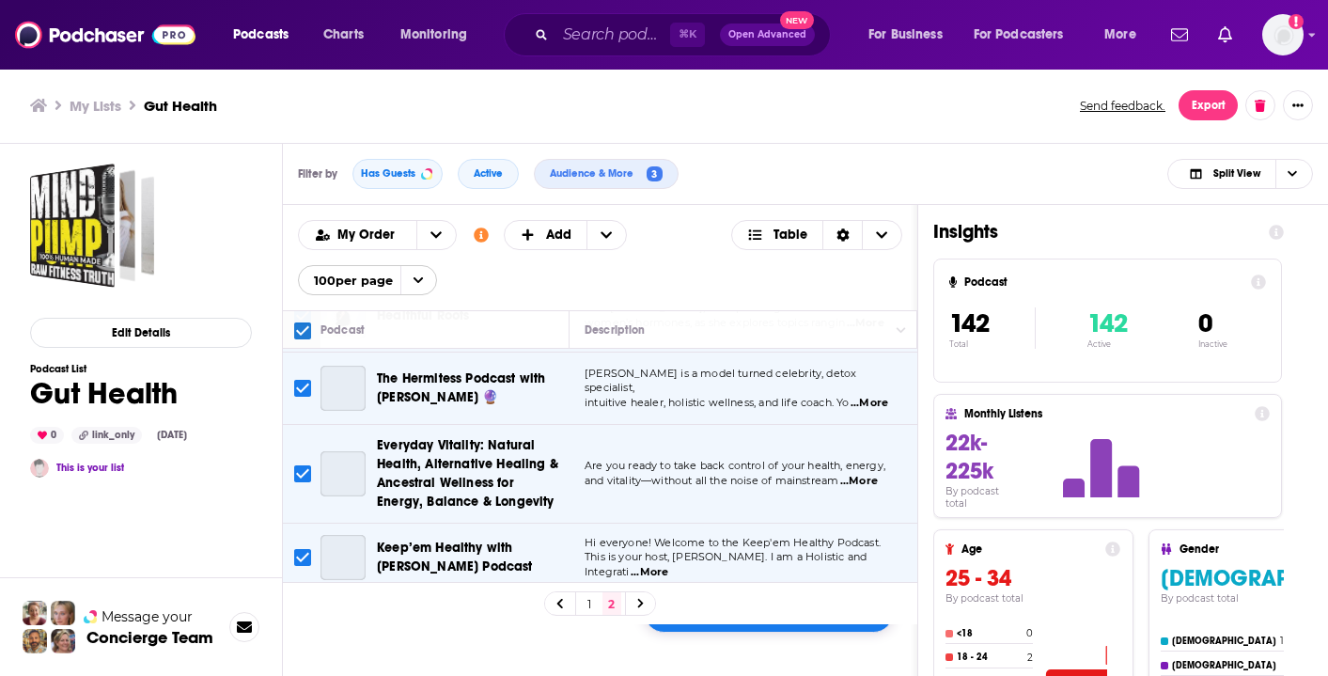
scroll to position [2865, 0]
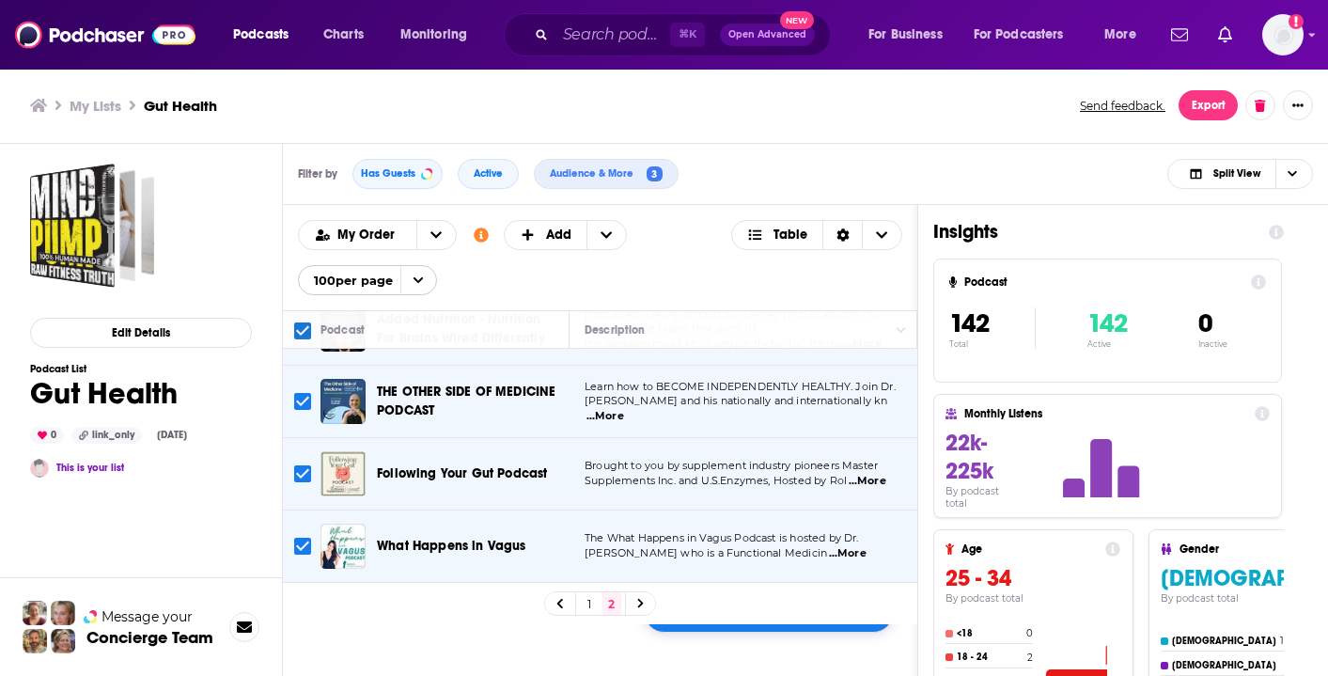
click at [742, 288] on div "My Order Customize Your List Order Select the “My Order” sort and remove all fi…" at bounding box center [600, 257] width 604 height 75
click at [600, 228] on icon "+ Add" at bounding box center [605, 234] width 11 height 13
click at [581, 295] on span "Add a Section" at bounding box center [567, 297] width 96 height 10
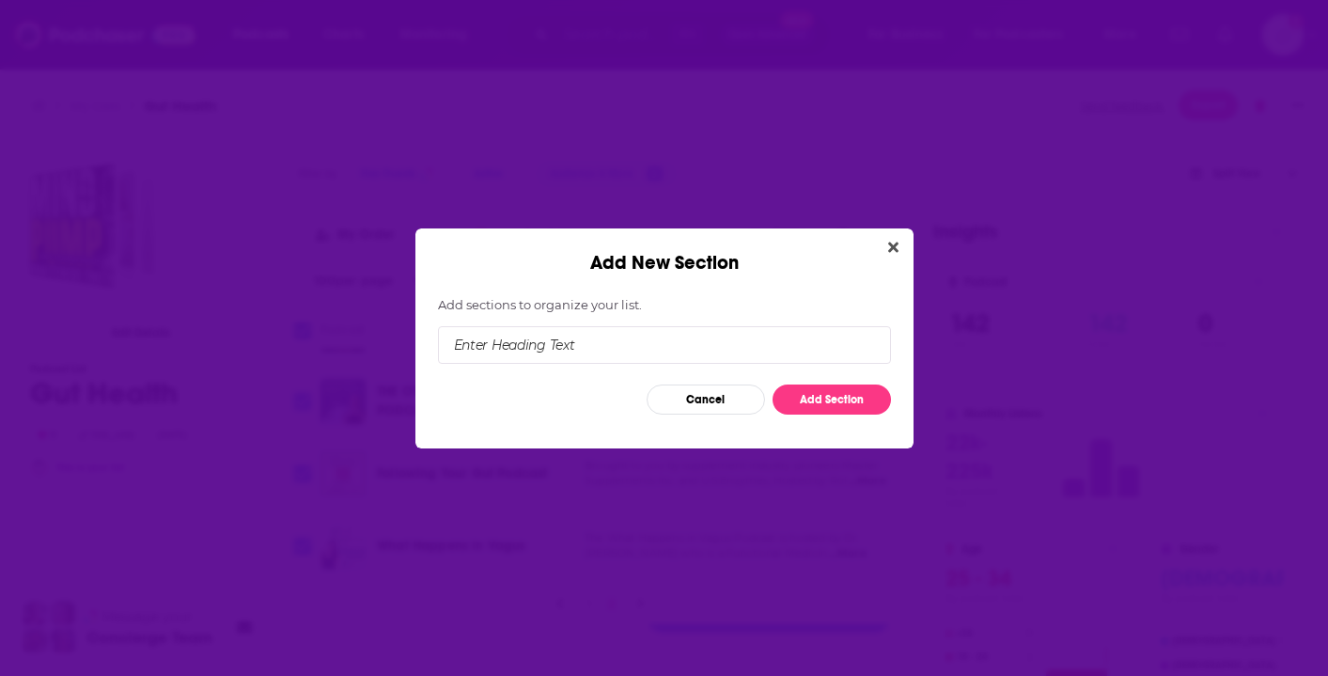
click at [629, 362] on div "Add New Section" at bounding box center [664, 345] width 453 height 56
click at [646, 345] on input "Add New Section" at bounding box center [664, 345] width 453 height 38
click at [900, 251] on div "Add New Section Add sections to organize your list. Cancel Add Section" at bounding box center [664, 338] width 498 height 220
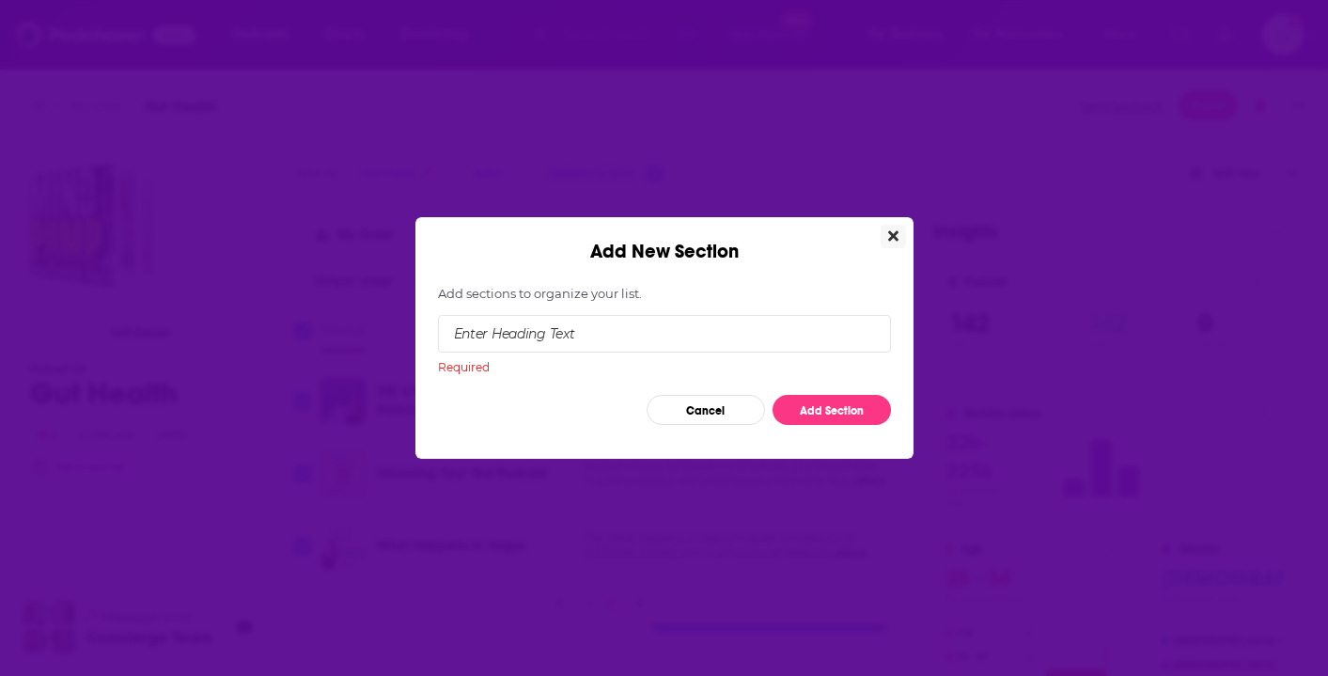
click at [889, 230] on icon "Close" at bounding box center [893, 235] width 10 height 15
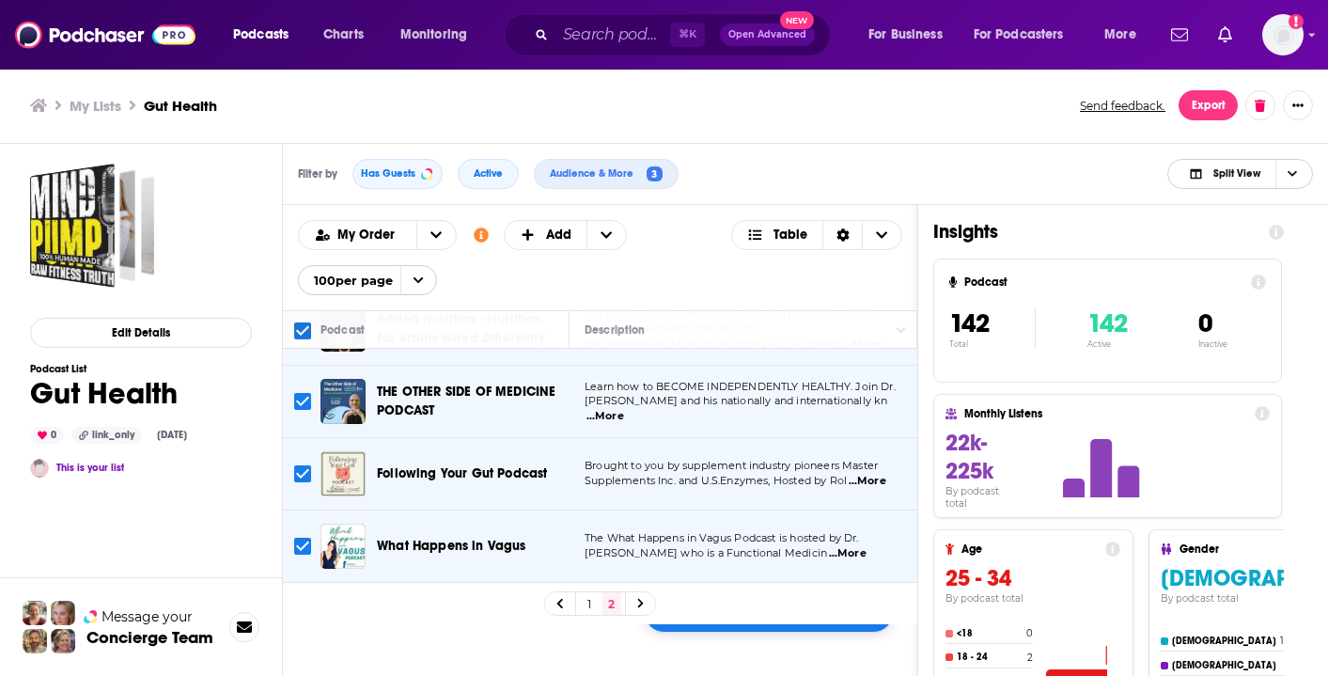
click at [1221, 178] on span "Split View" at bounding box center [1236, 173] width 47 height 10
click at [767, 231] on span "Choose View" at bounding box center [759, 234] width 24 height 13
click at [443, 238] on button "open menu" at bounding box center [435, 235] width 39 height 28
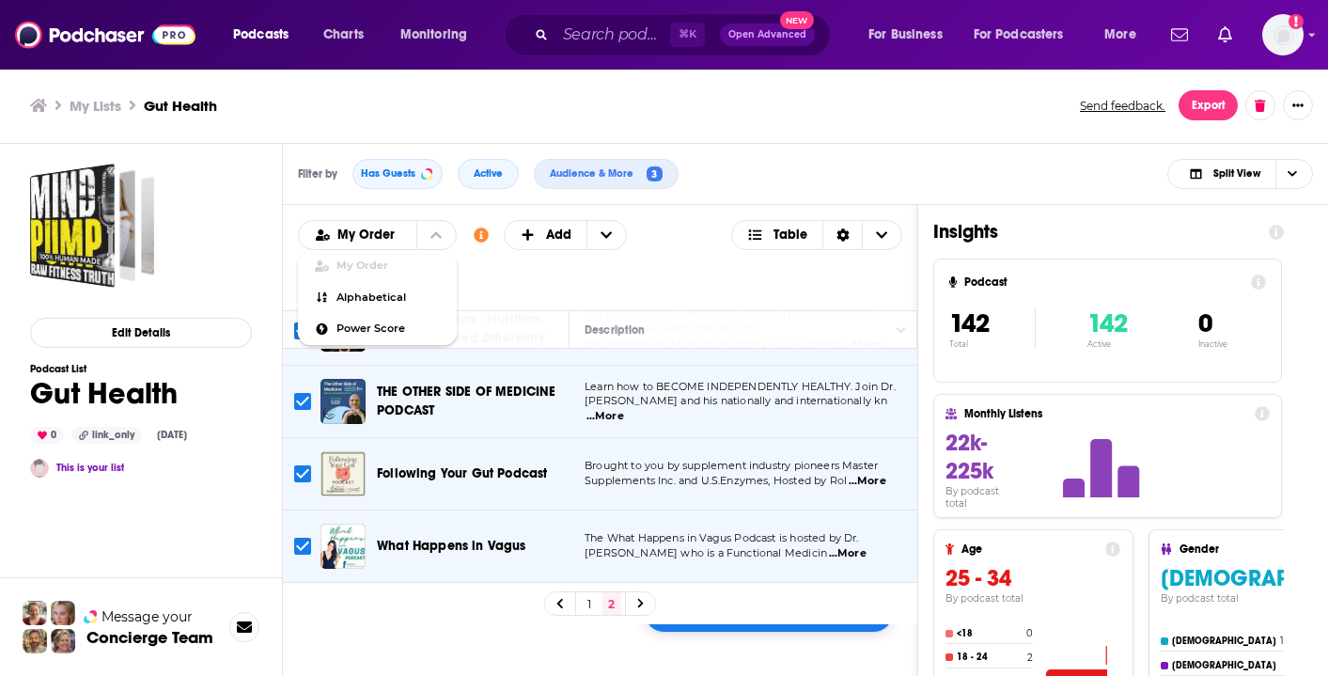
click at [505, 295] on div "Podcasts Add My Order My Order Alphabetical Power Score Customize Your List Ord…" at bounding box center [600, 257] width 634 height 105
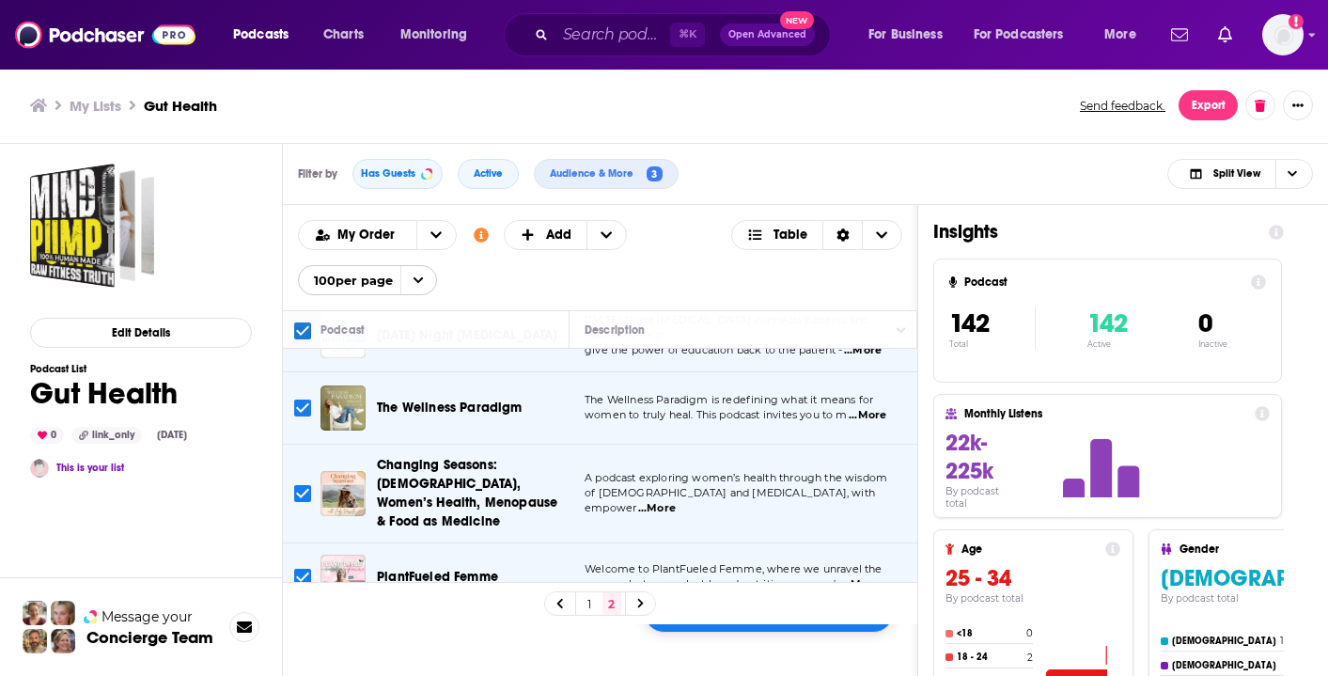
scroll to position [0, 0]
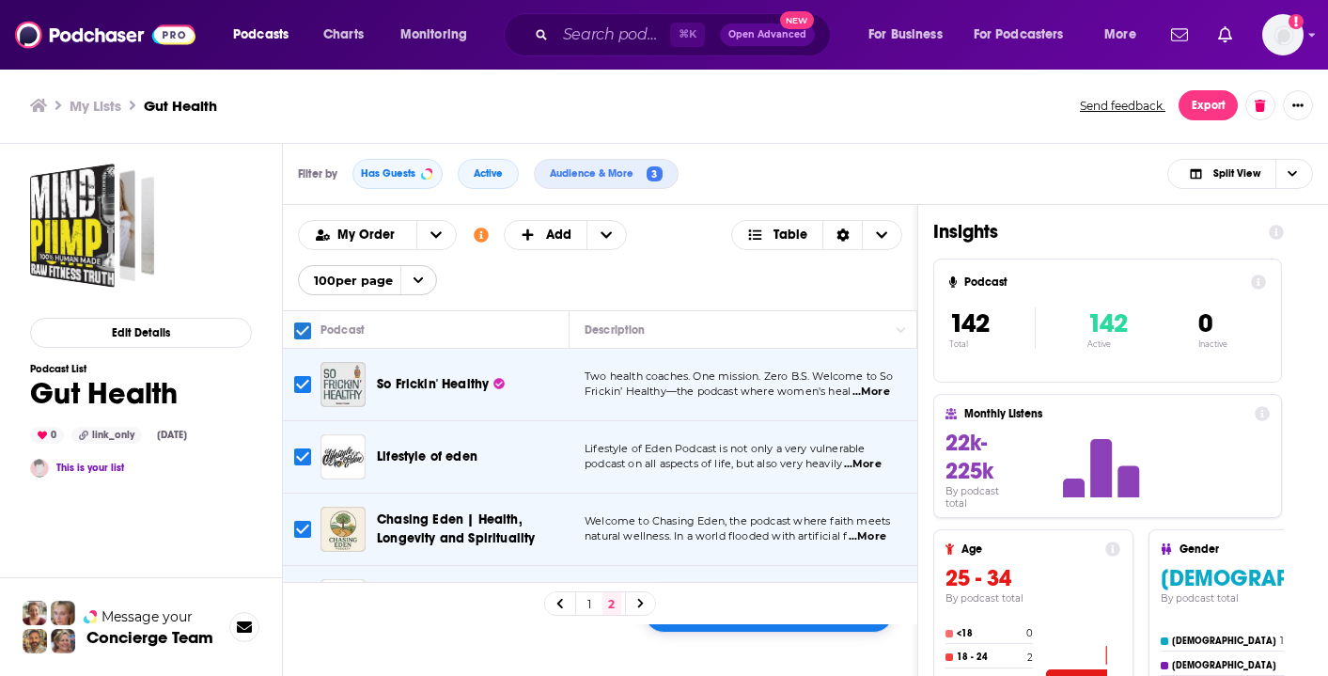
click at [738, 626] on div "42 selected Add to List" at bounding box center [769, 612] width 250 height 40
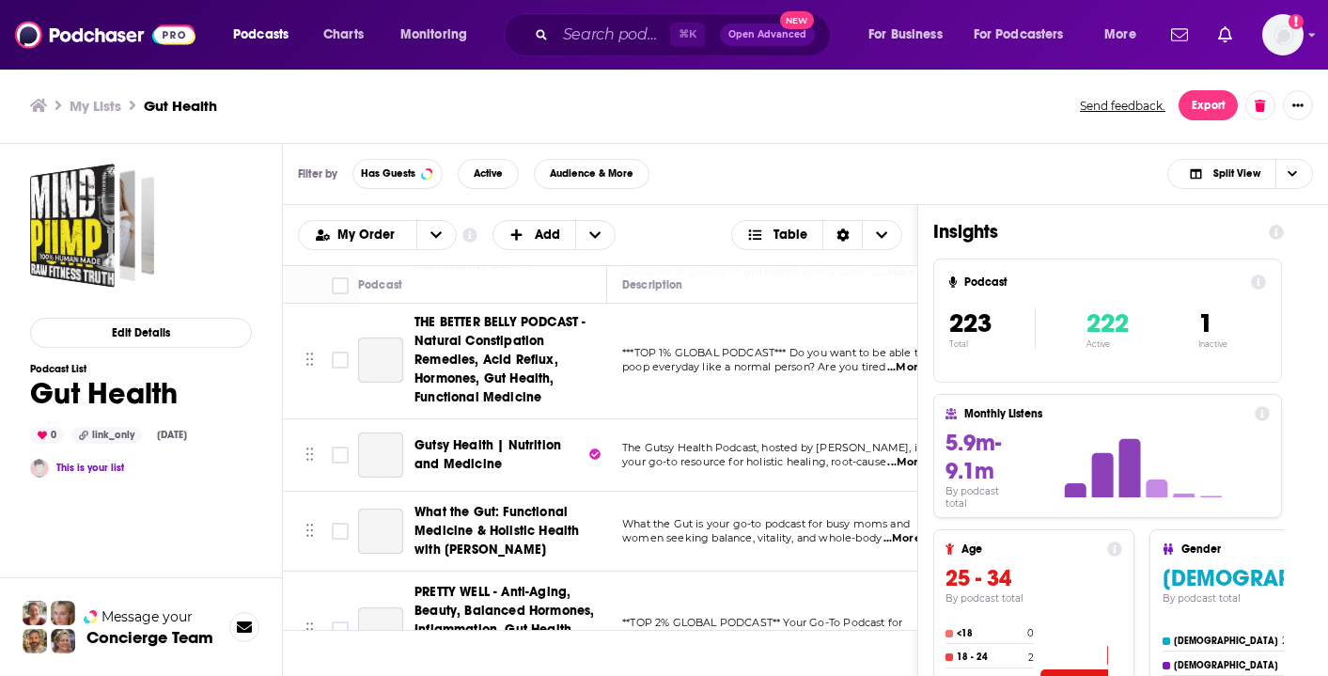
scroll to position [1760, 0]
